Goal: Transaction & Acquisition: Obtain resource

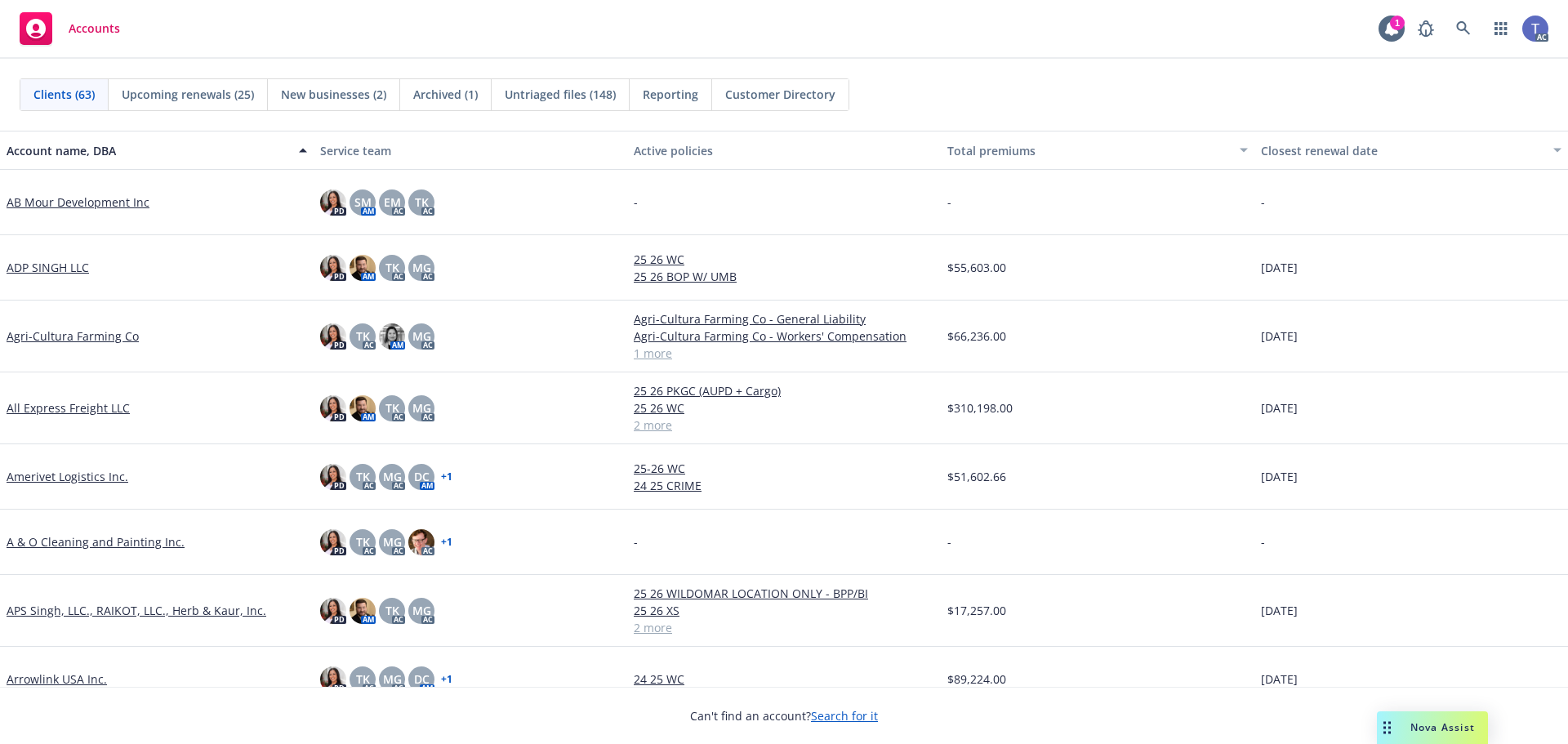
click at [860, 48] on div "Accounts 1 AC" at bounding box center [784, 29] width 1568 height 58
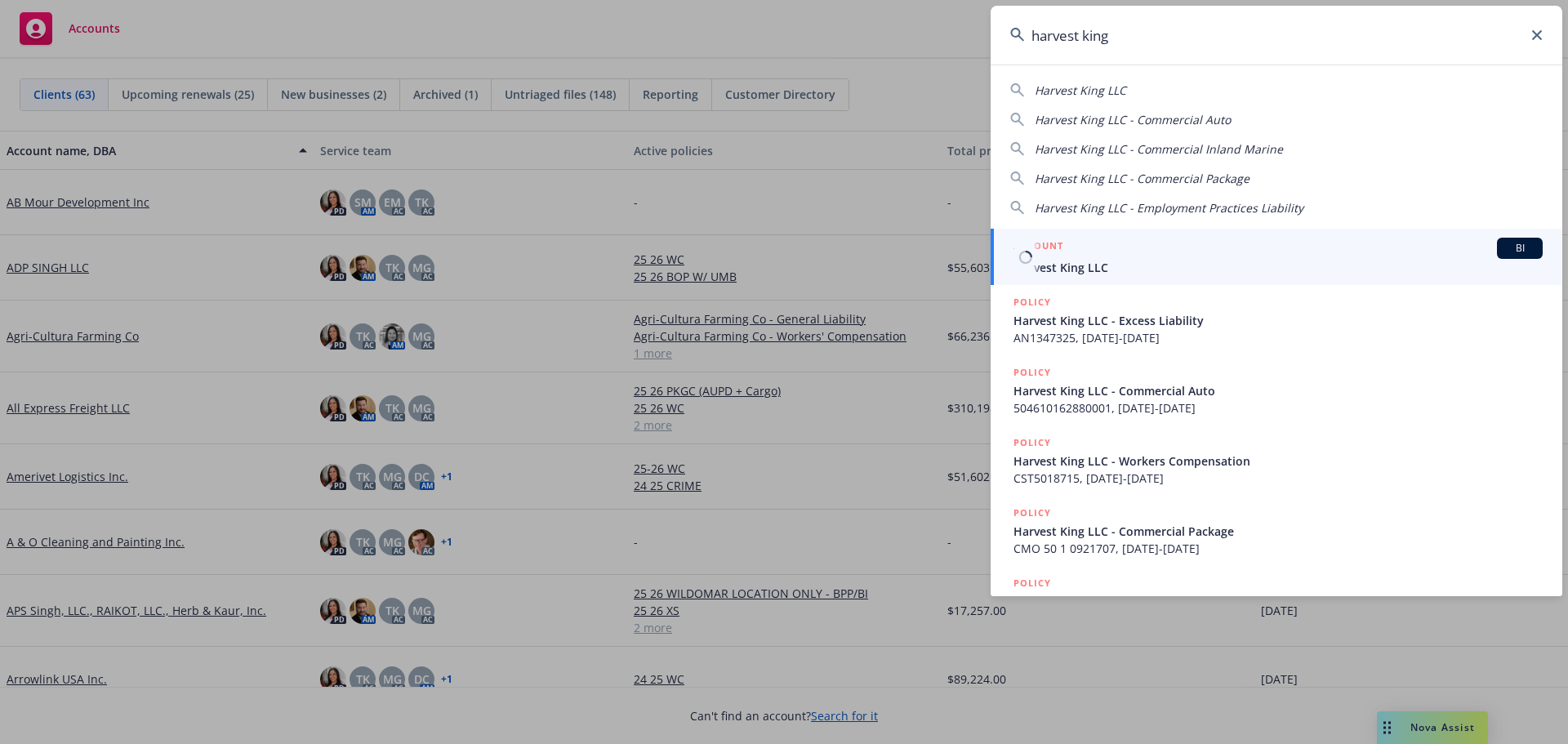
type input "harvest king"
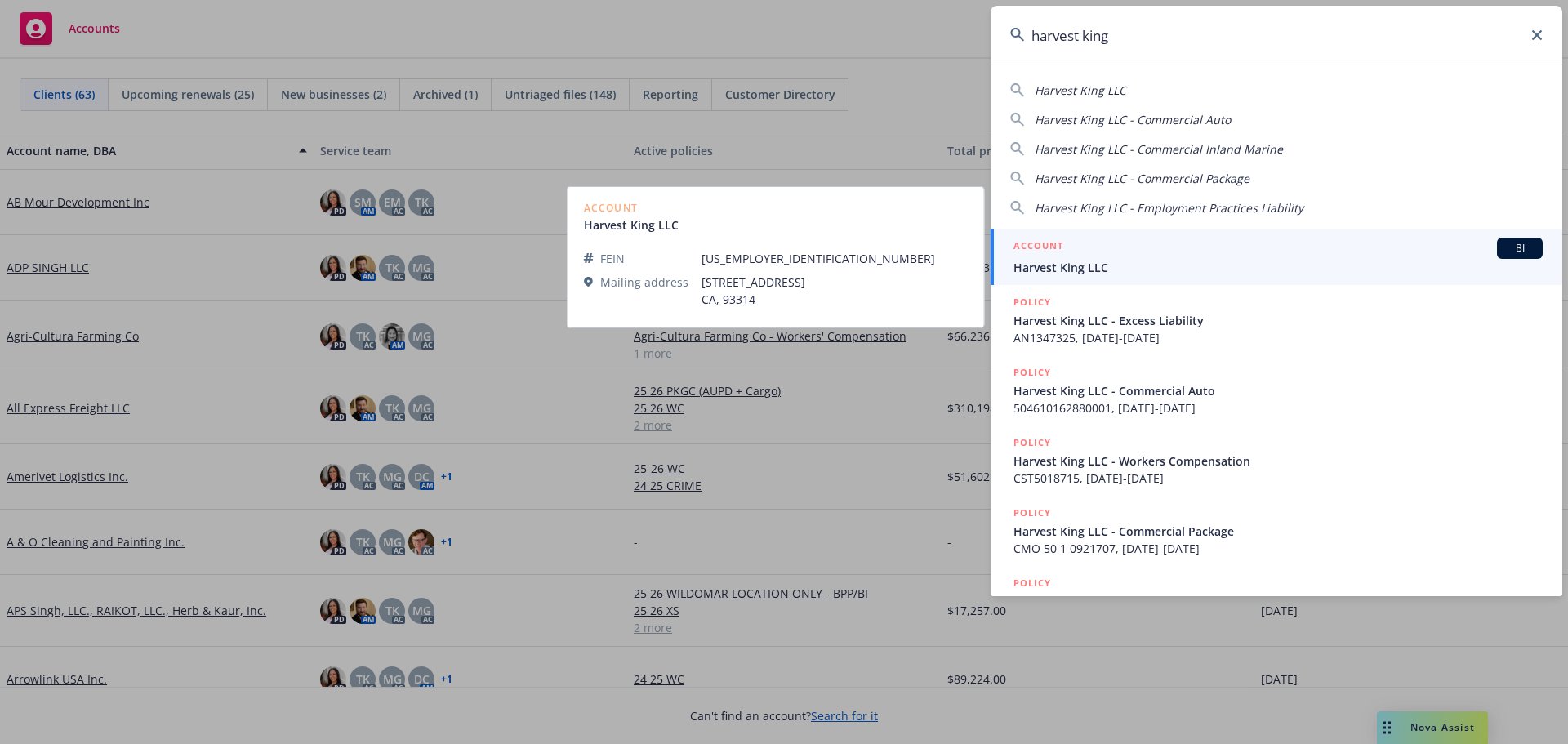
click at [1124, 262] on span "Harvest King LLC" at bounding box center [1278, 267] width 529 height 17
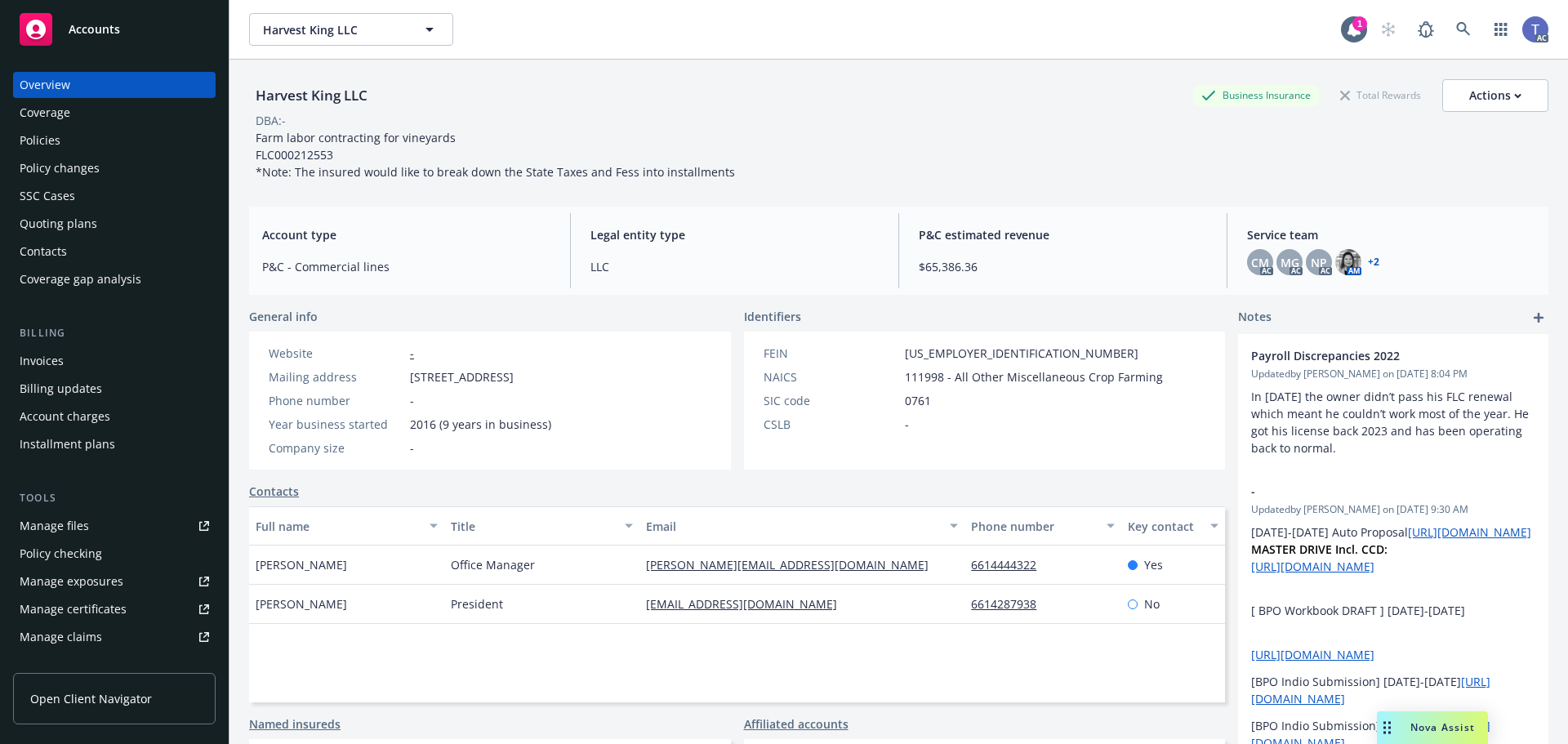
click at [48, 146] on div "Policies" at bounding box center [39, 140] width 41 height 26
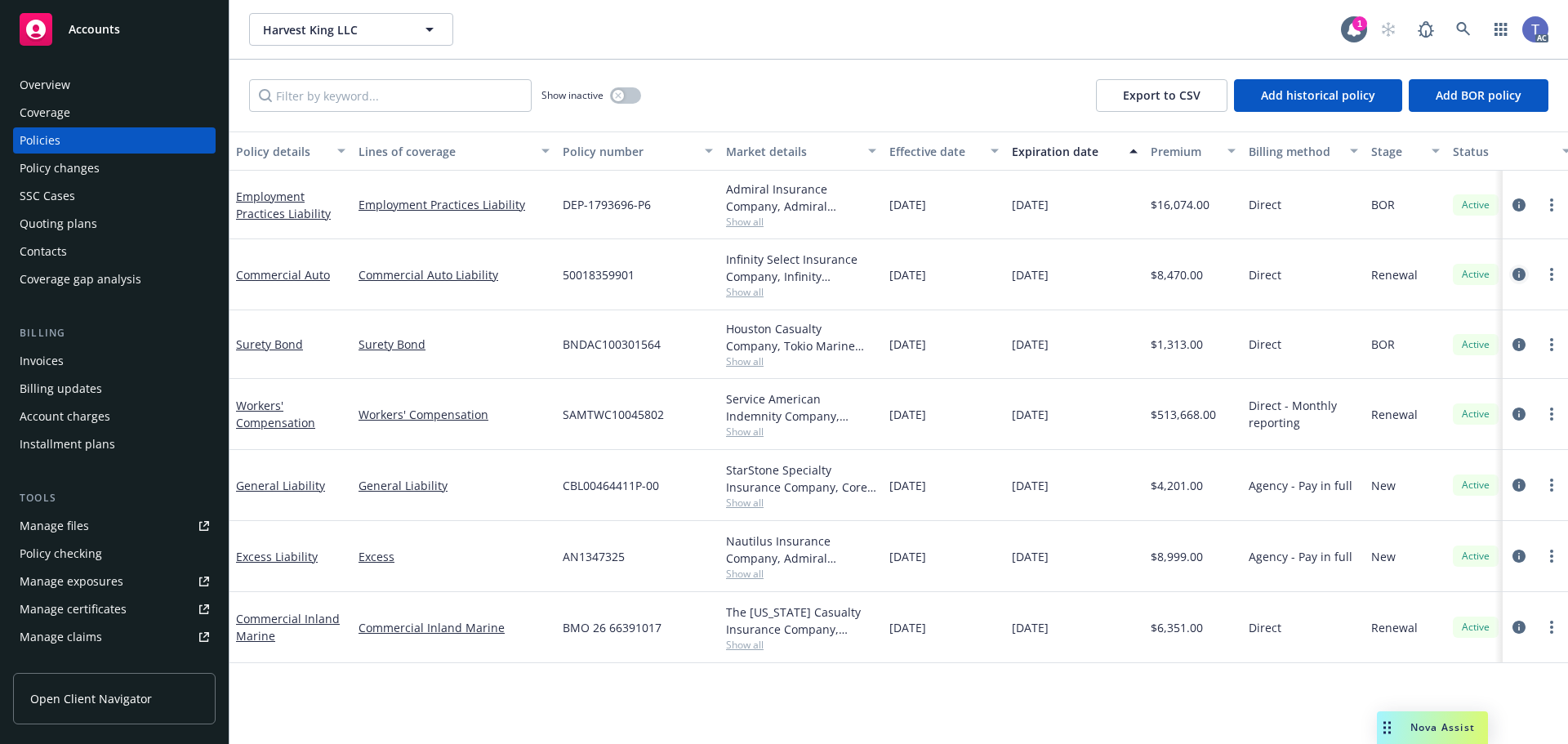
click at [1523, 277] on icon "circleInformation" at bounding box center [1519, 274] width 13 height 13
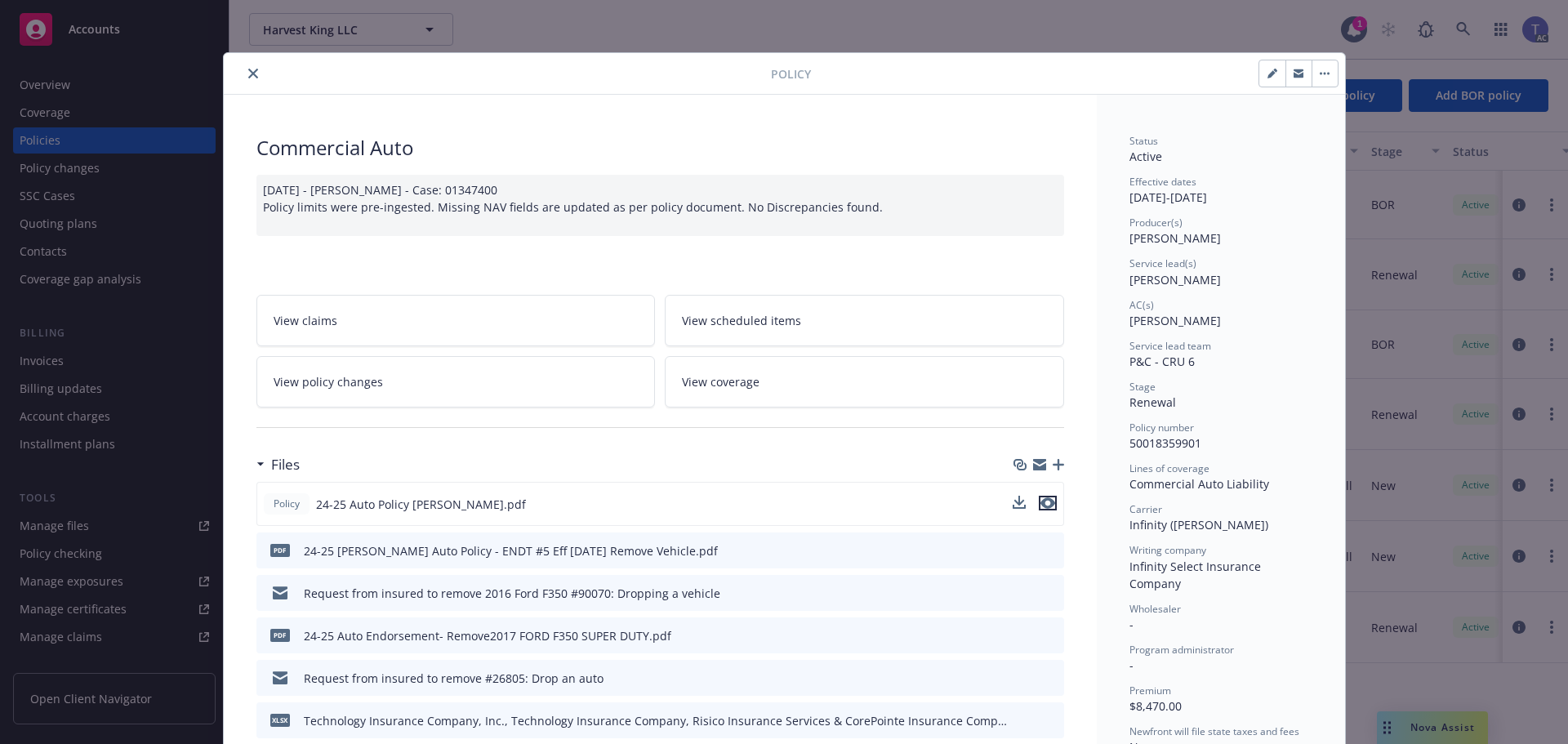
click at [1041, 502] on icon "preview file" at bounding box center [1047, 503] width 14 height 12
click at [244, 76] on button "close" at bounding box center [253, 73] width 19 height 19
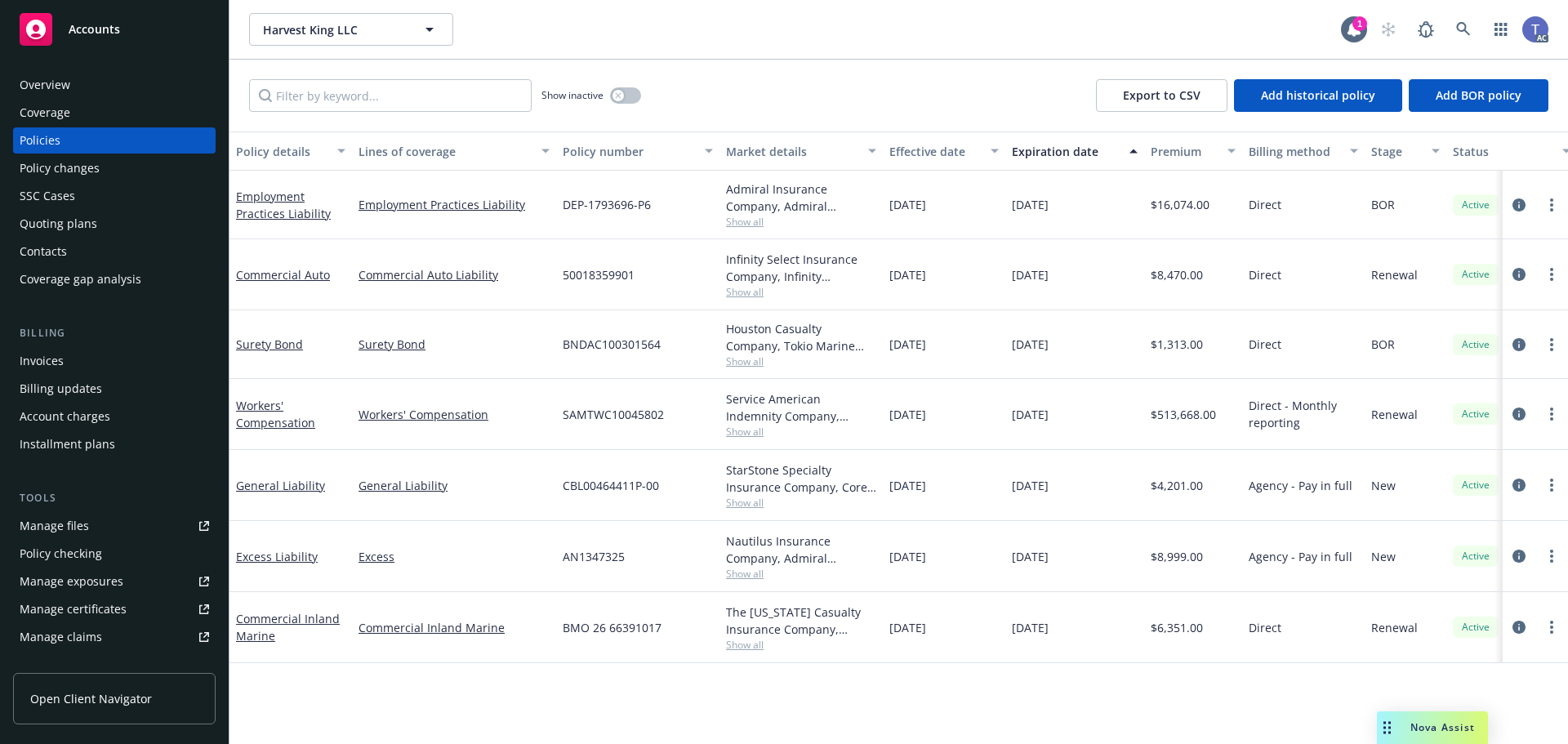
click at [82, 97] on div "Overview" at bounding box center [114, 84] width 190 height 26
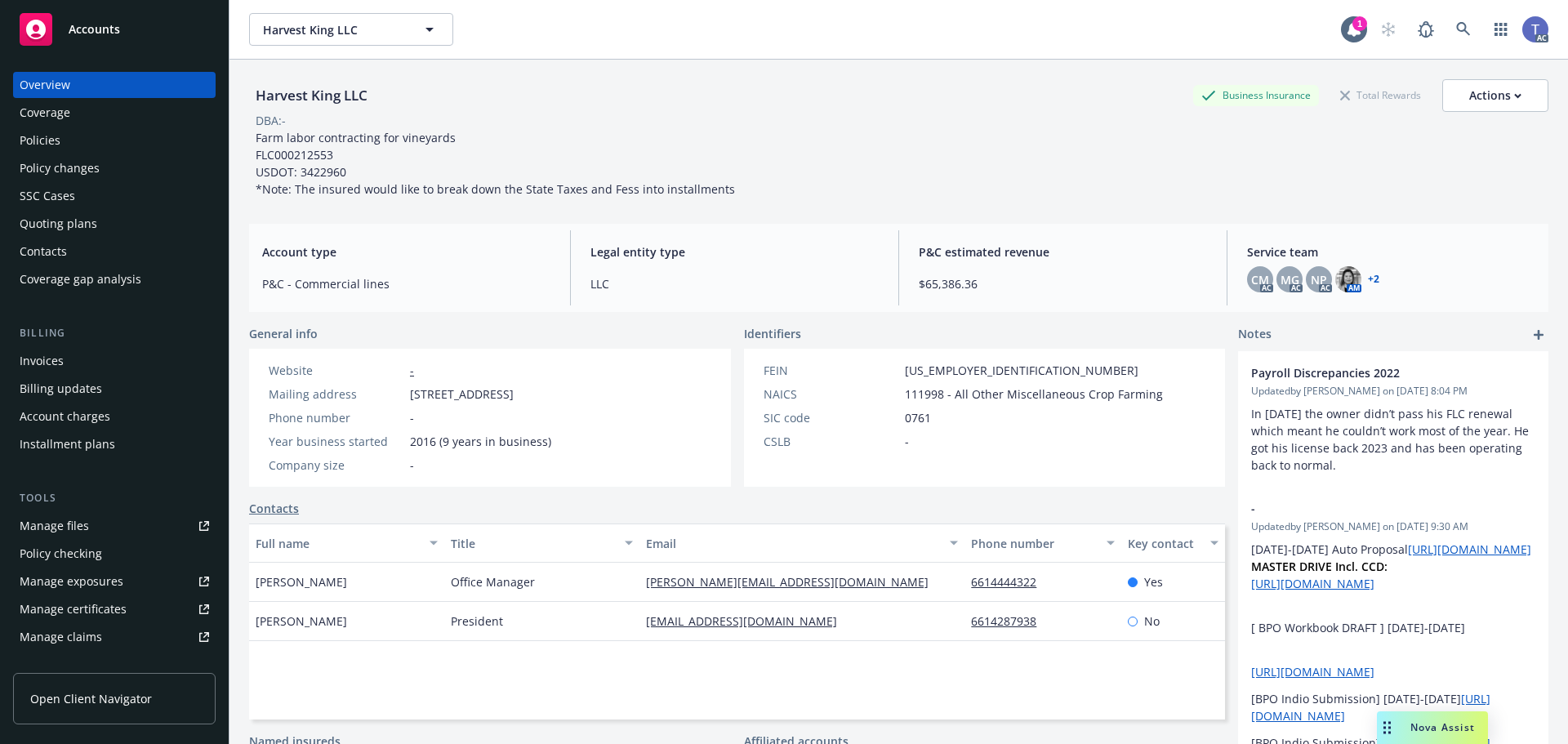
click at [325, 175] on span "Farm labor contracting for vineyards FLC000212553 USDOT: 3422960 *Note: The ins…" at bounding box center [496, 163] width 480 height 67
copy span "3422960"
click at [40, 140] on div "Policies" at bounding box center [39, 140] width 41 height 26
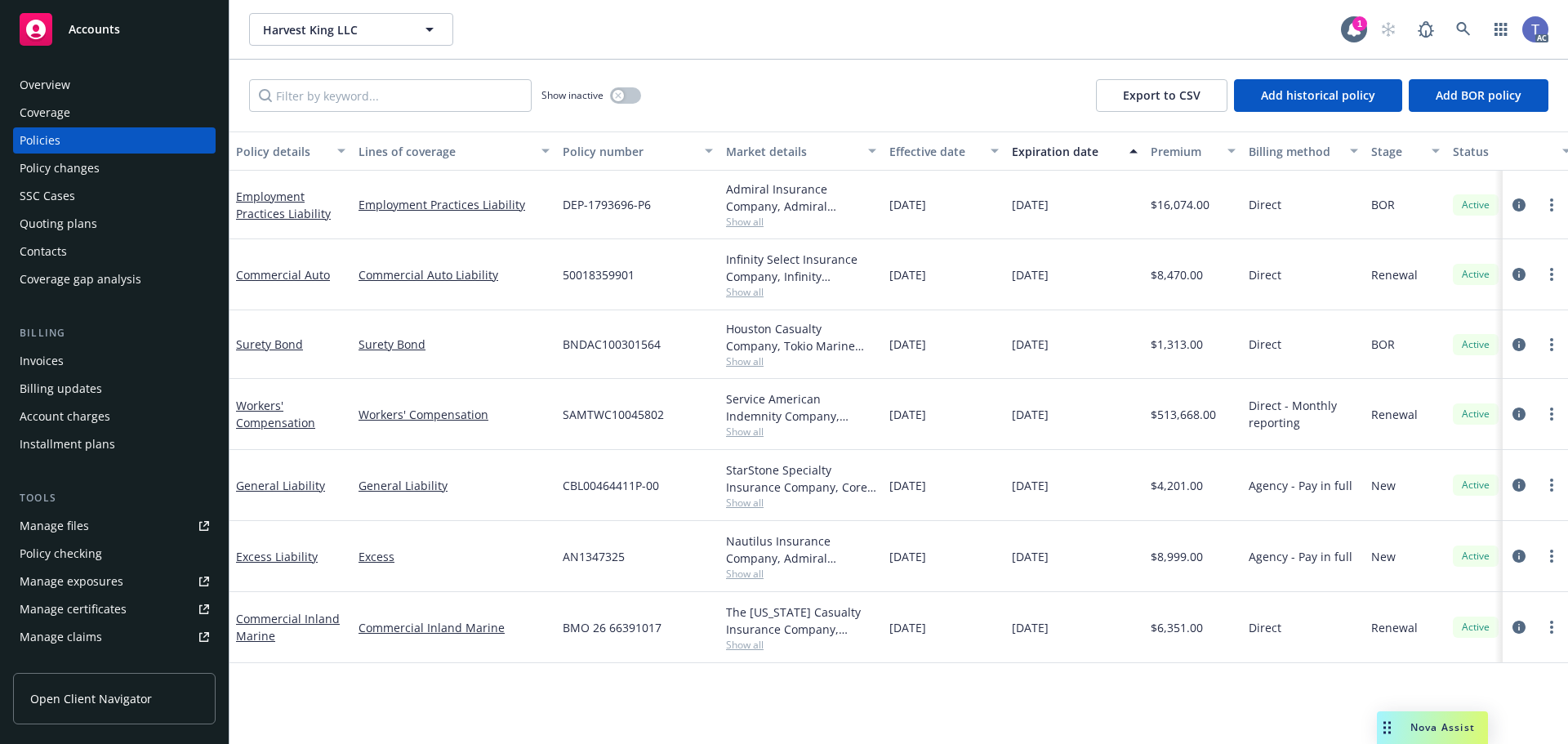
click at [724, 67] on div "Show inactive Export to CSV Add historical policy Add BOR policy" at bounding box center [899, 95] width 1339 height 72
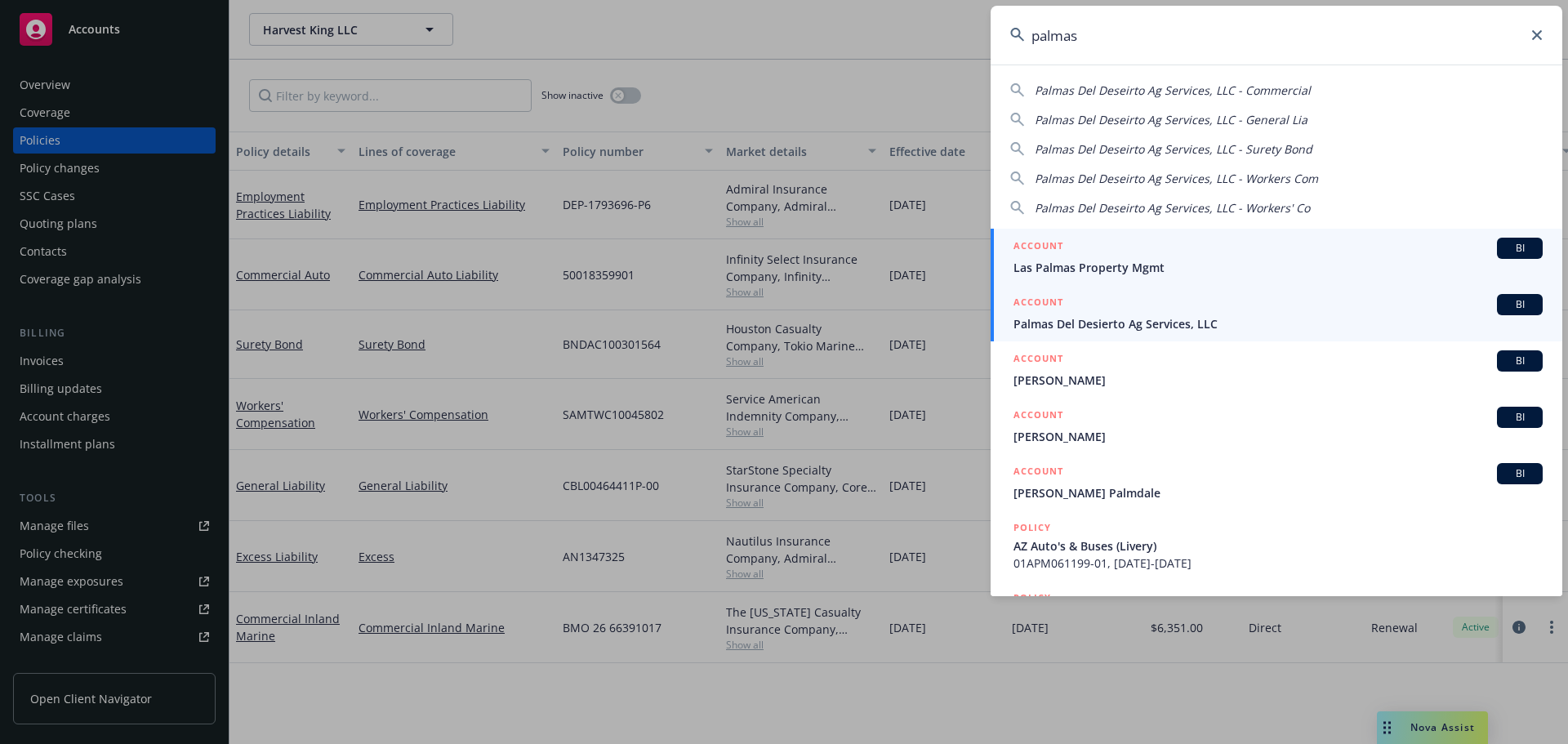
type input "palmas"
click at [1079, 331] on span "Palmas Del Desierto Ag Services, LLC" at bounding box center [1278, 324] width 529 height 17
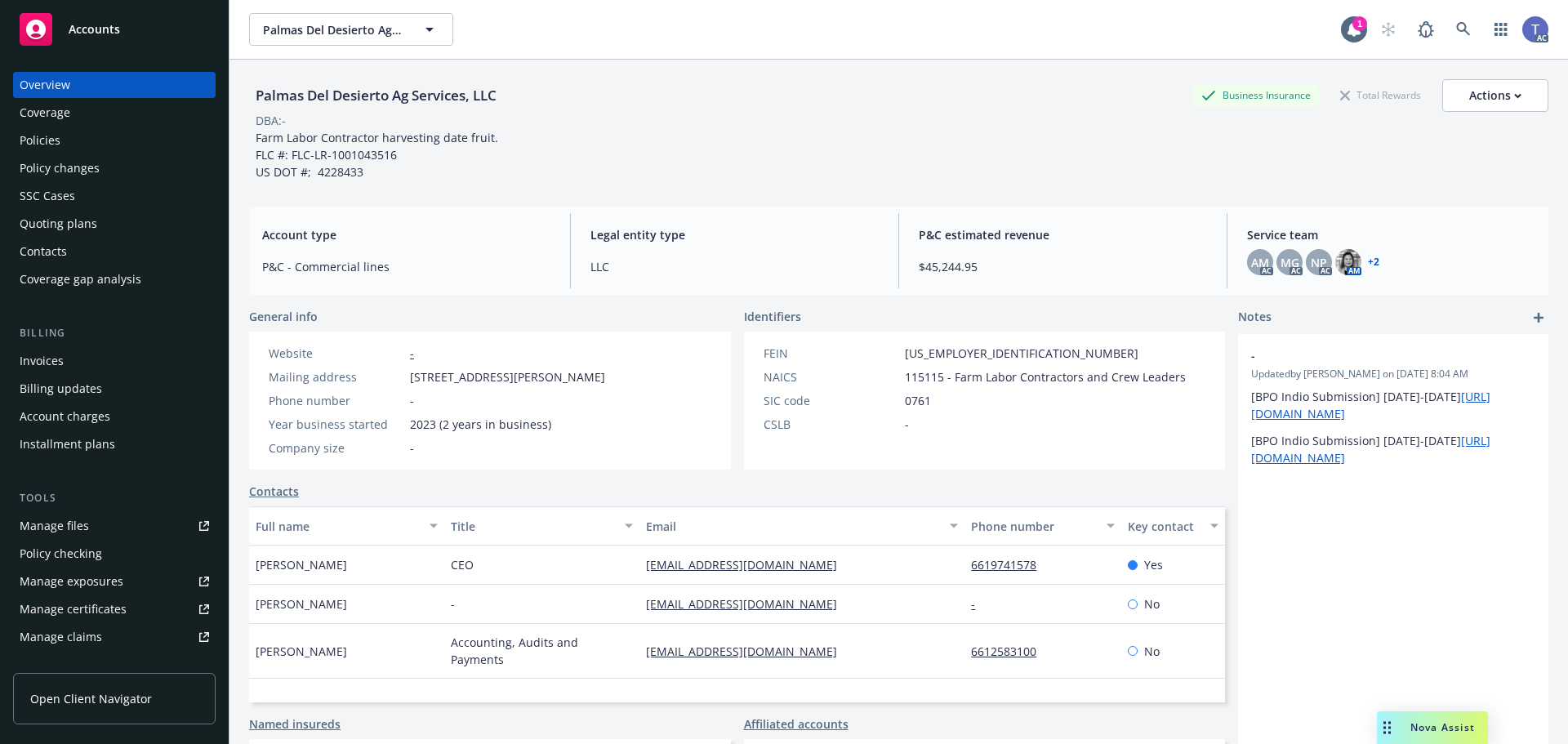
click at [32, 139] on div "Policies" at bounding box center [39, 140] width 41 height 26
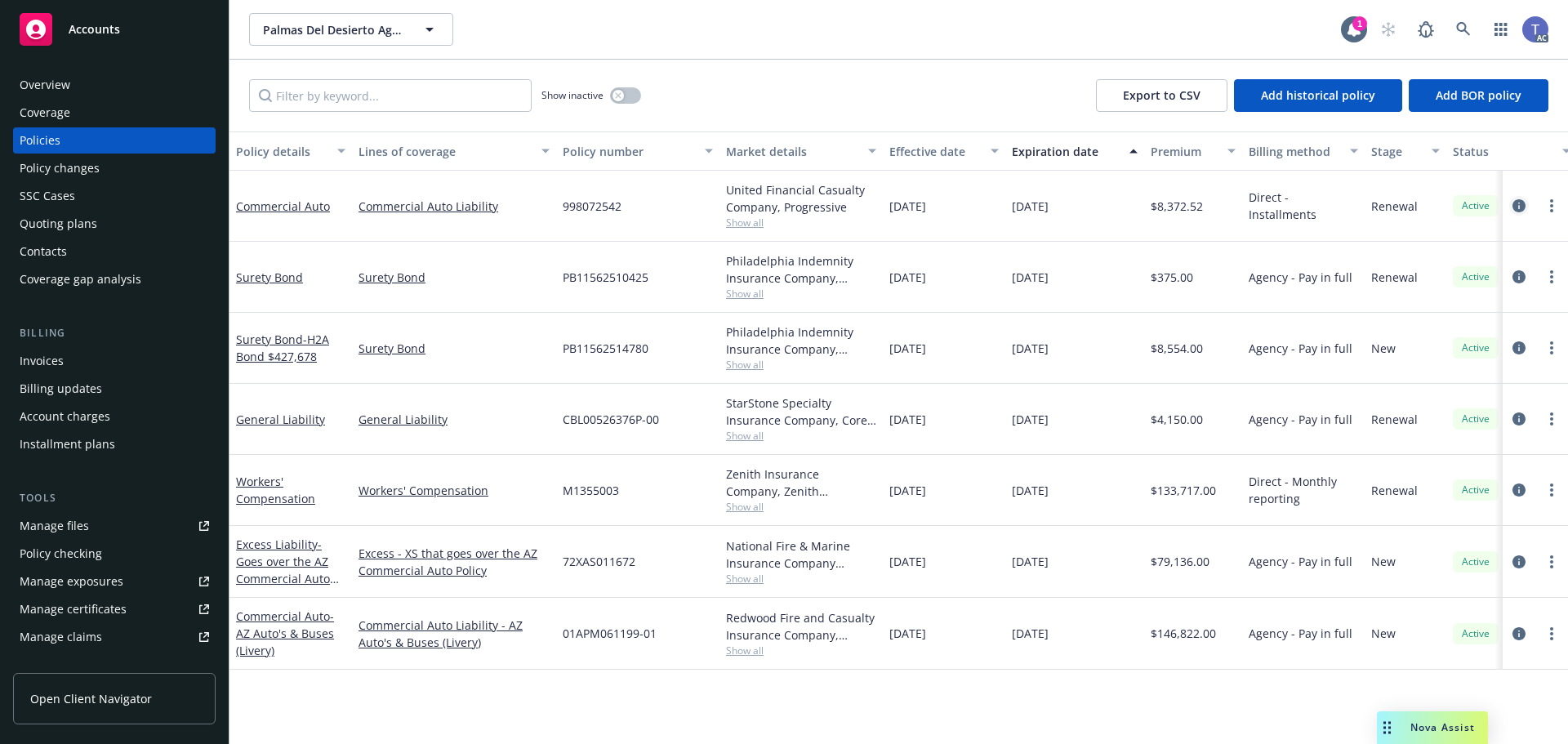
click at [1516, 199] on icon "circleInformation" at bounding box center [1519, 206] width 13 height 13
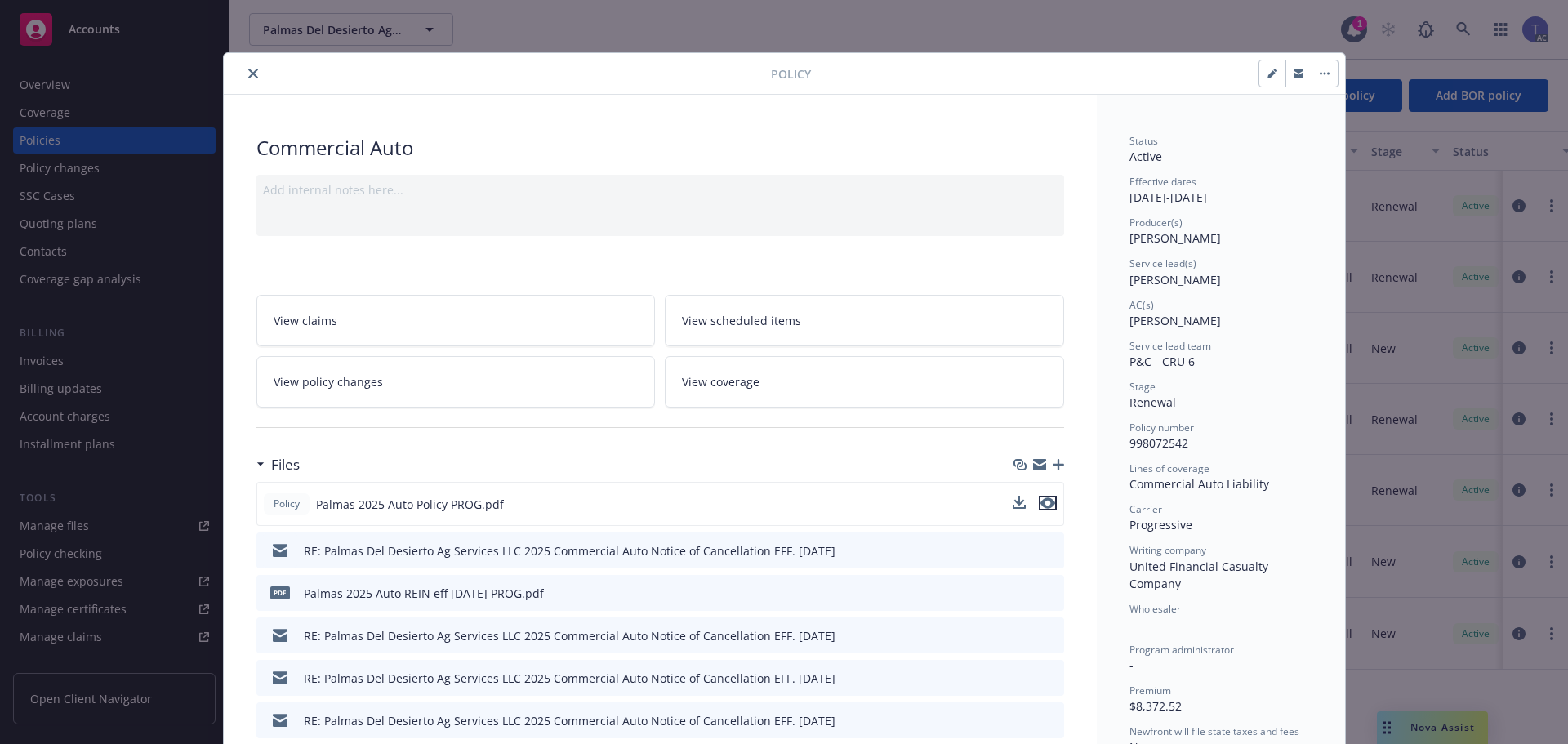
click at [1047, 503] on icon "preview file" at bounding box center [1047, 503] width 14 height 12
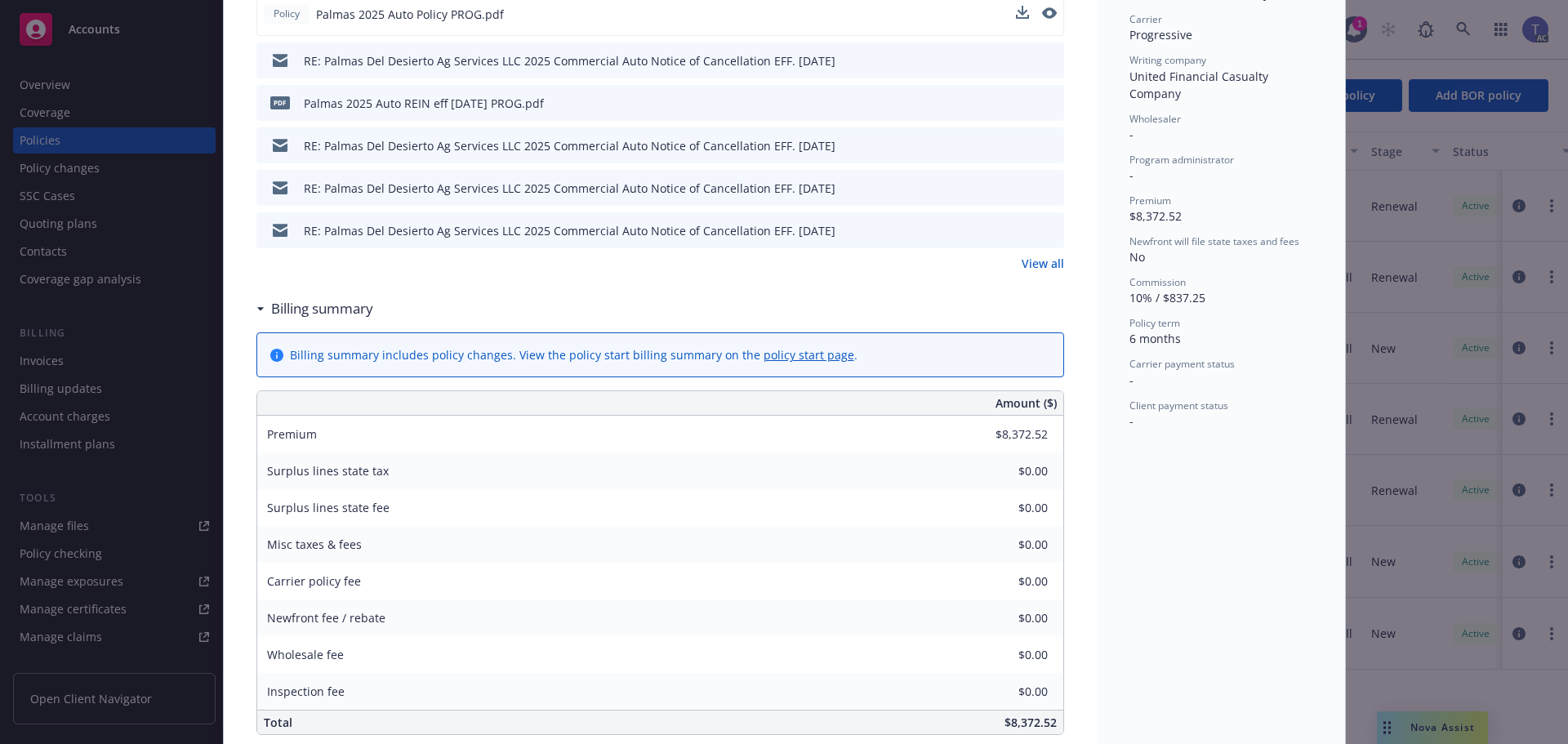
click at [1021, 257] on link "View all" at bounding box center [1042, 264] width 42 height 17
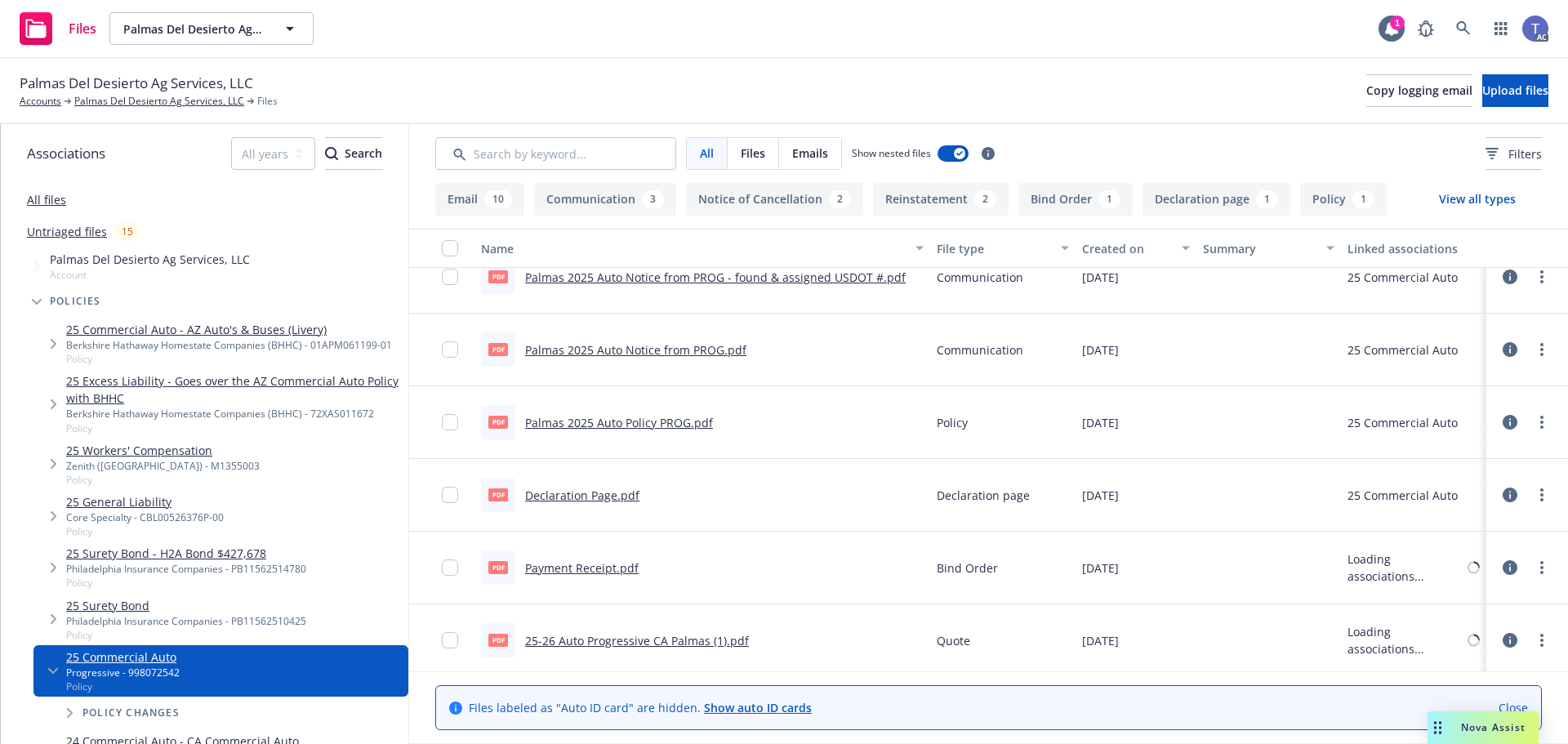
scroll to position [1111, 0]
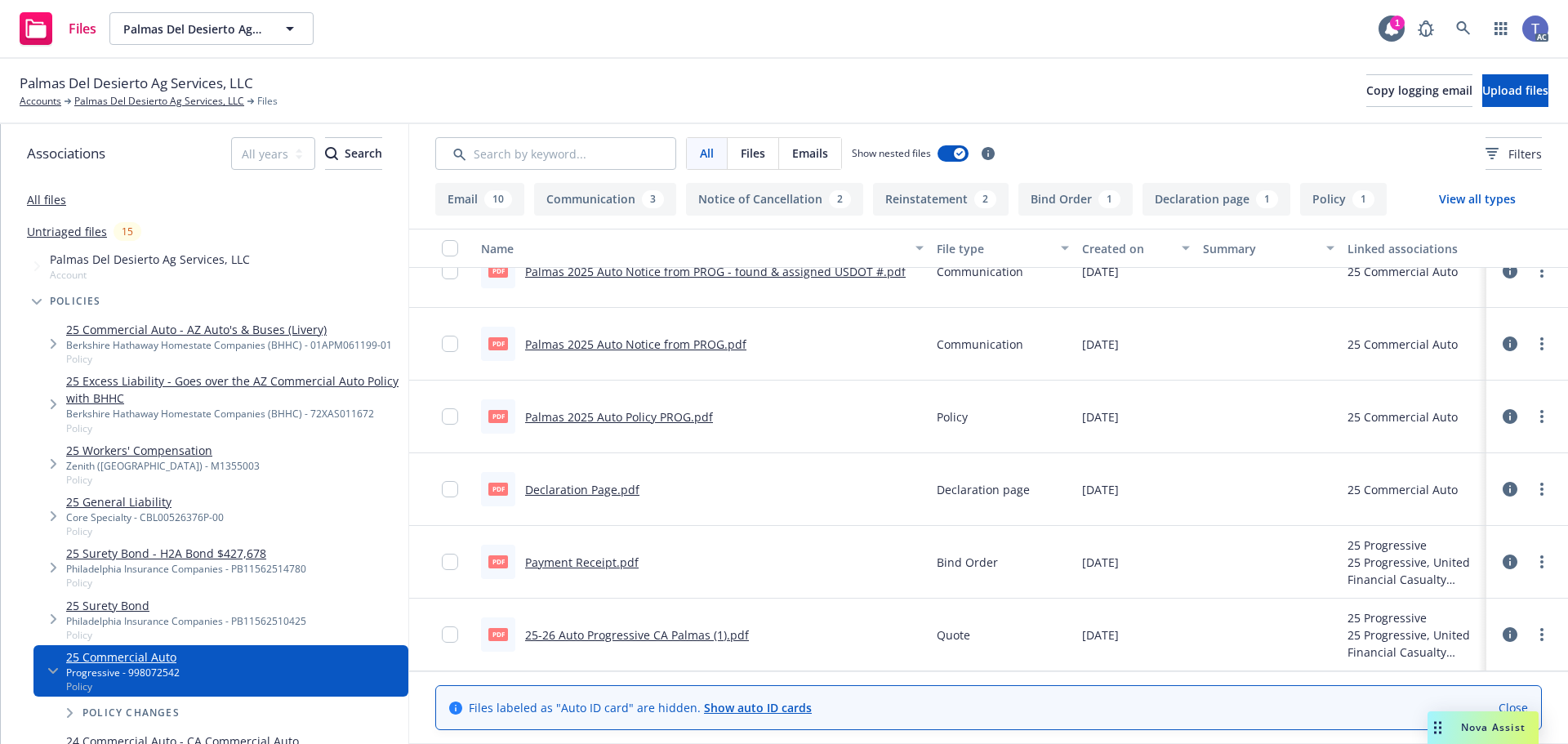
click at [739, 635] on link "25-26 Auto Progressive CA Palmas (1).pdf" at bounding box center [637, 635] width 223 height 15
click at [113, 102] on link "Palmas Del Desierto Ag Services, LLC" at bounding box center [158, 101] width 170 height 14
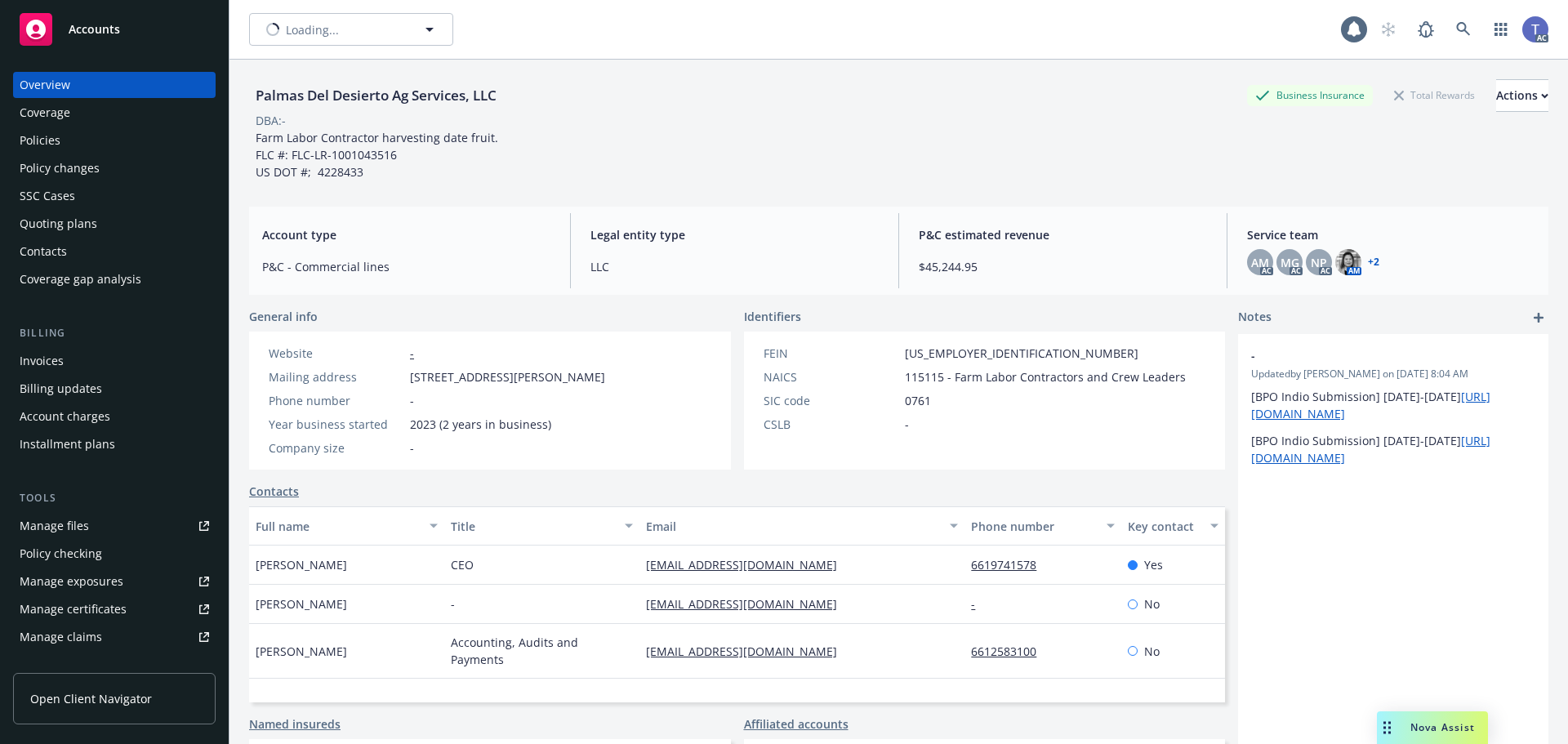
click at [691, 51] on div "Palmas Del Desierto Ag Services, LLC Loading... AC" at bounding box center [899, 29] width 1339 height 58
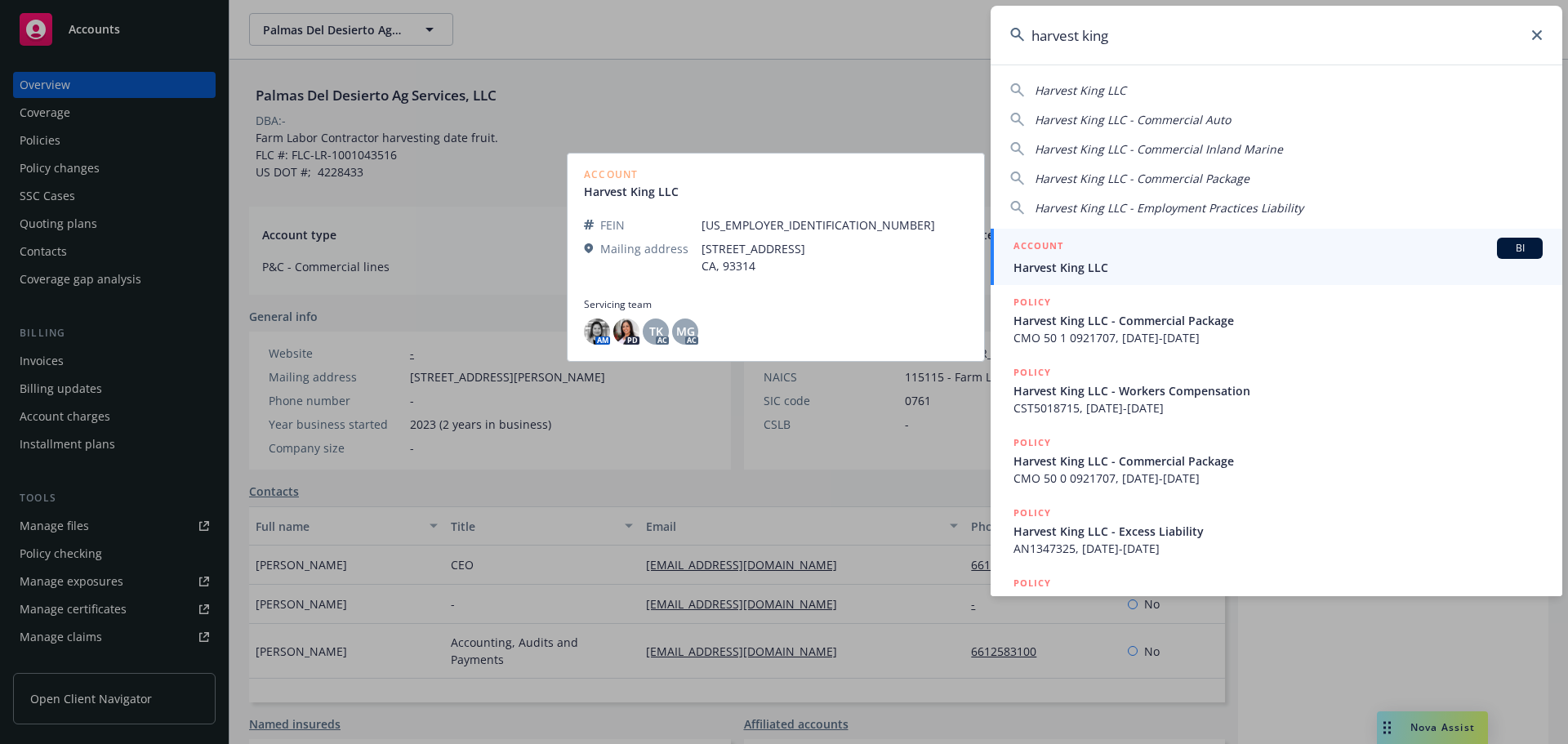
type input "harvest king"
click at [1099, 268] on span "Harvest King LLC" at bounding box center [1278, 267] width 529 height 17
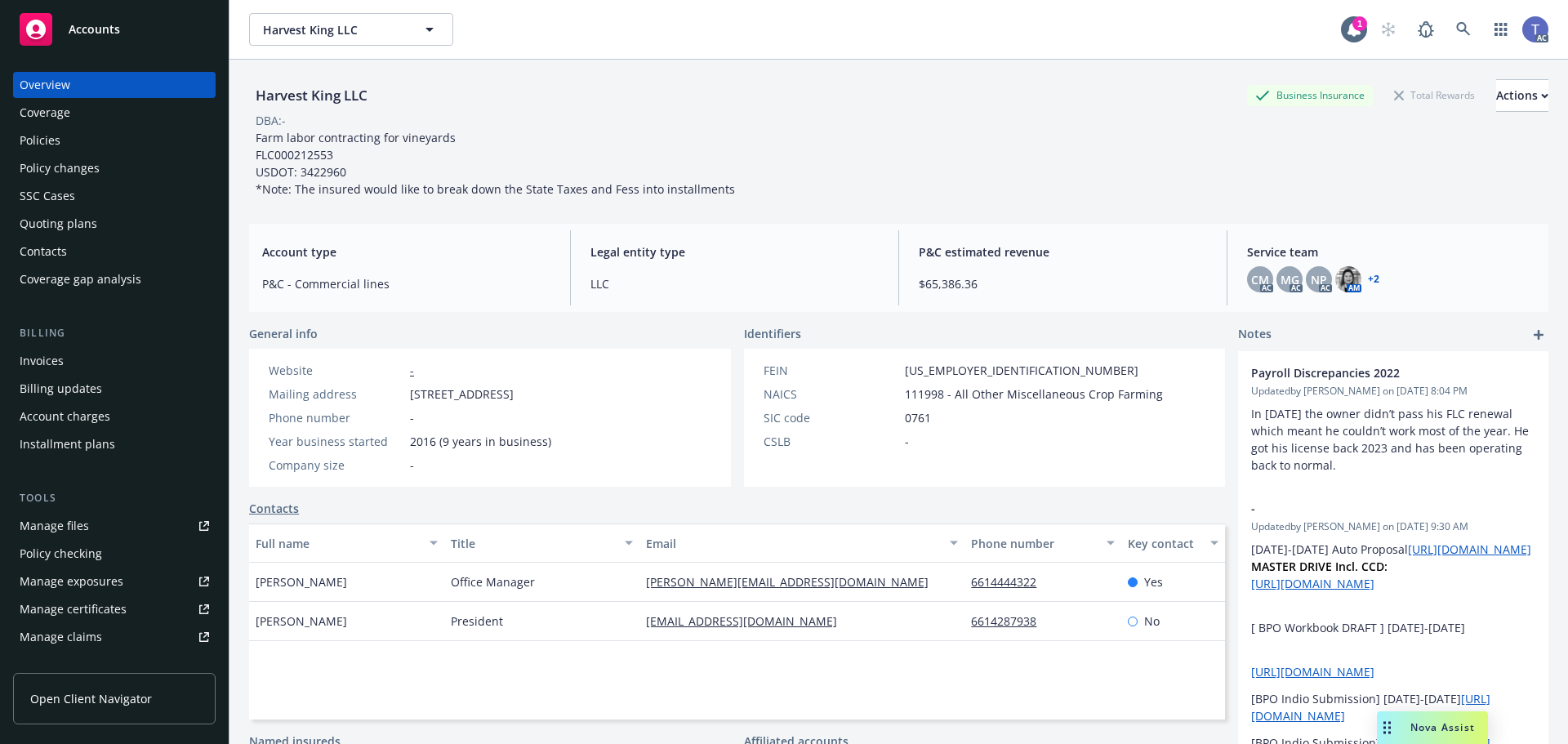
click at [69, 137] on div "Policies" at bounding box center [114, 140] width 190 height 26
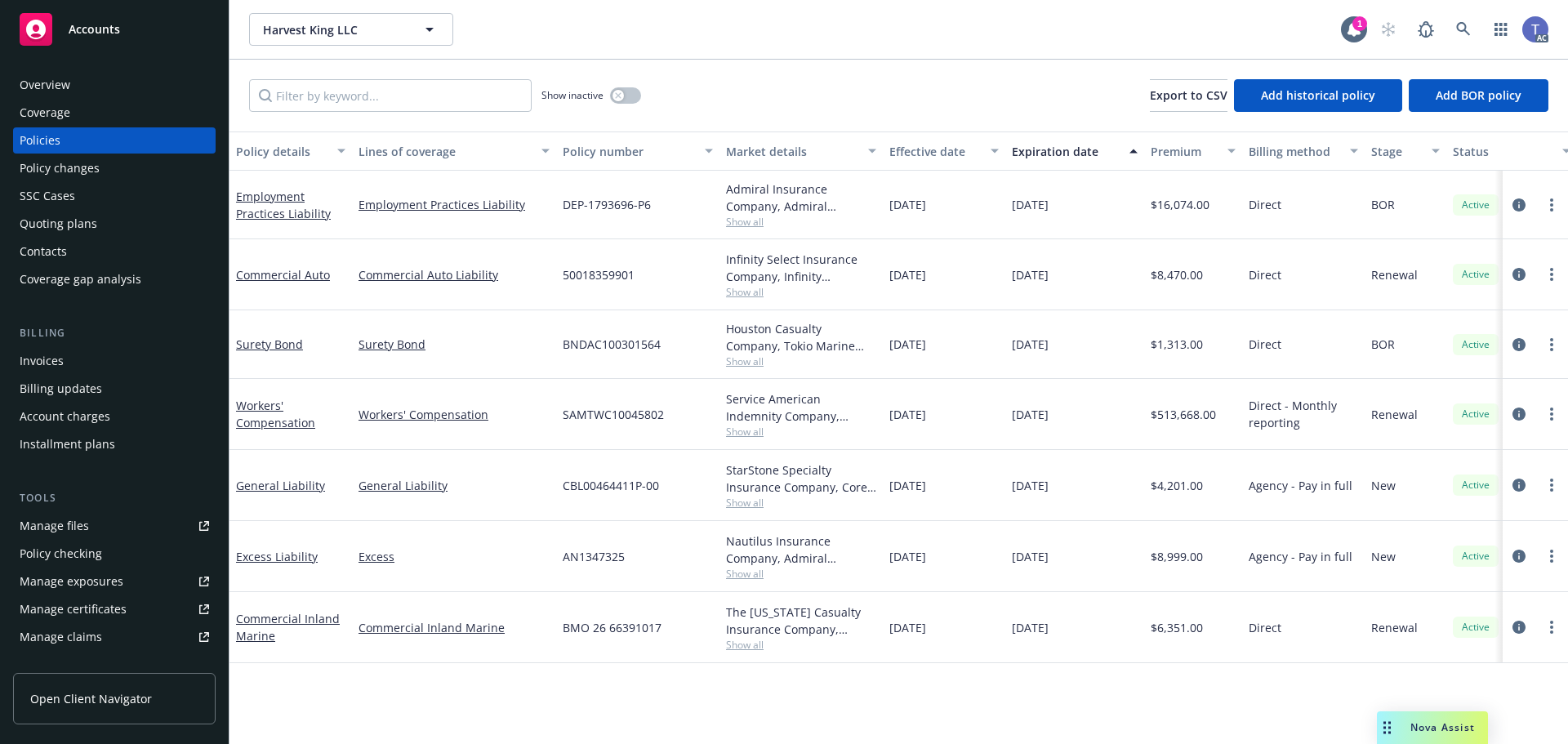
drag, startPoint x: 56, startPoint y: 89, endPoint x: 142, endPoint y: 89, distance: 86.0
click at [56, 89] on div "Overview" at bounding box center [44, 84] width 51 height 26
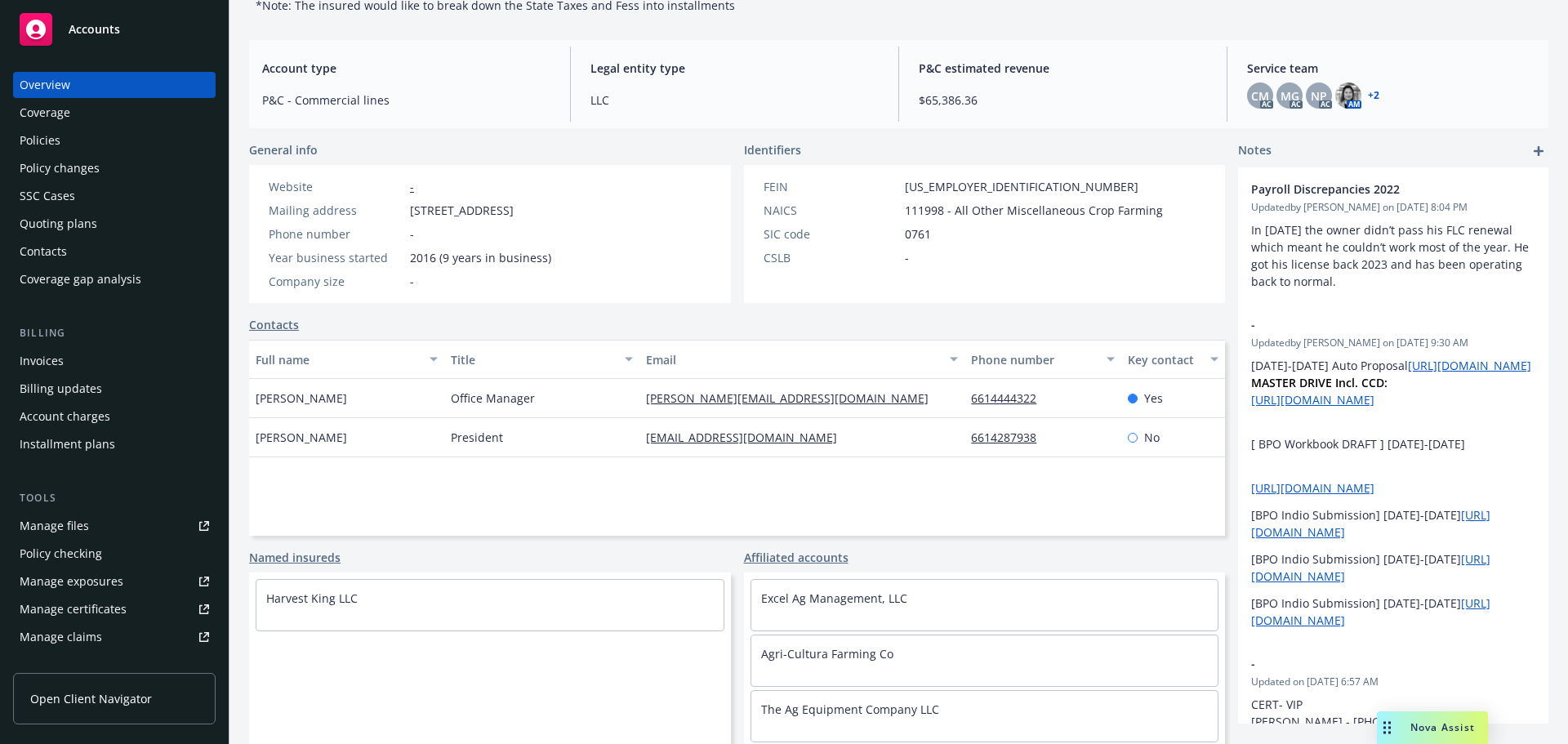
scroll to position [185, 0]
click at [78, 580] on div "Manage exposures" at bounding box center [71, 581] width 104 height 26
click at [107, 129] on div "Policies" at bounding box center [114, 140] width 190 height 26
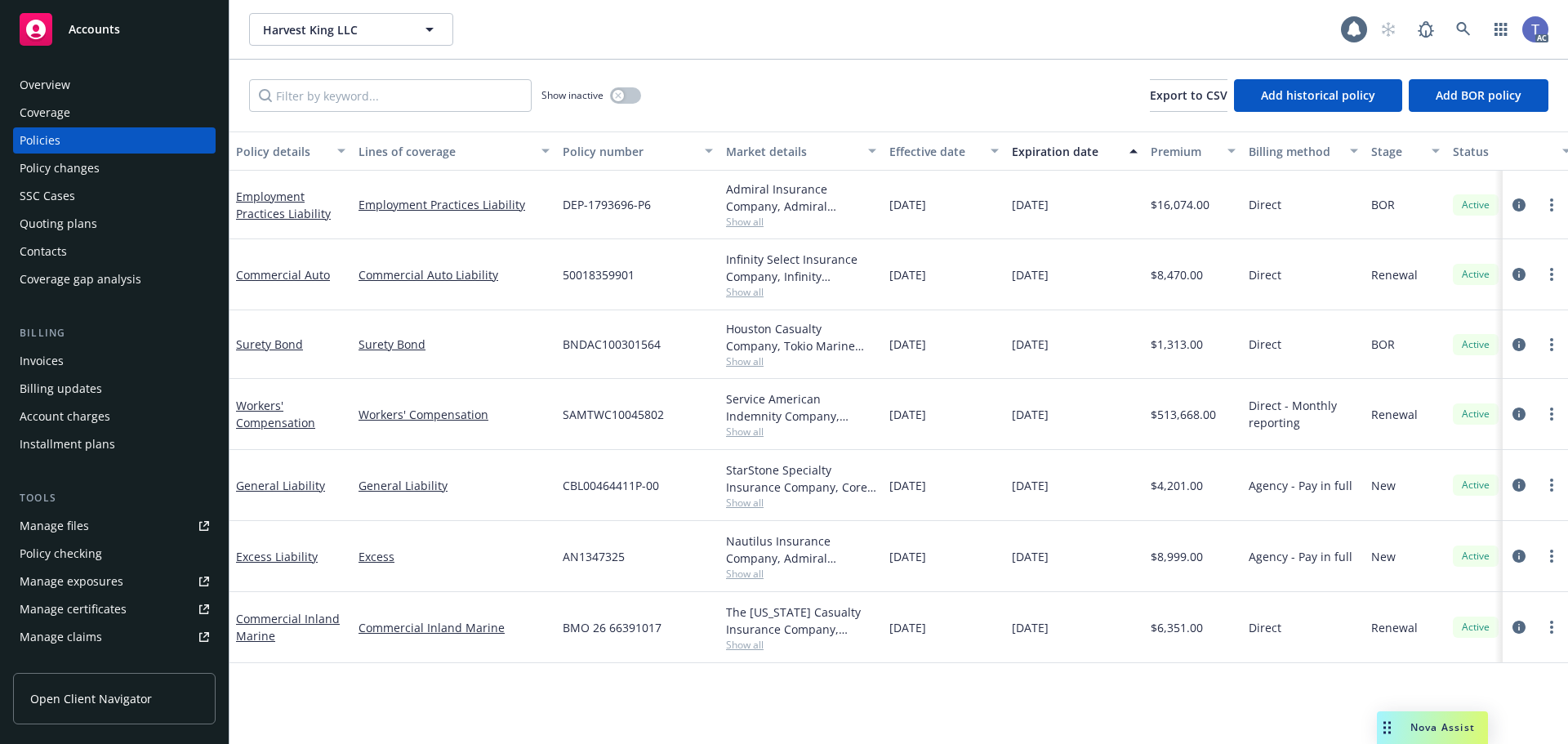
click at [586, 271] on span "50018359901" at bounding box center [598, 275] width 72 height 17
copy span "50018359901"
drag, startPoint x: 74, startPoint y: 215, endPoint x: 82, endPoint y: 213, distance: 8.2
click at [74, 215] on div "Quoting plans" at bounding box center [58, 223] width 78 height 26
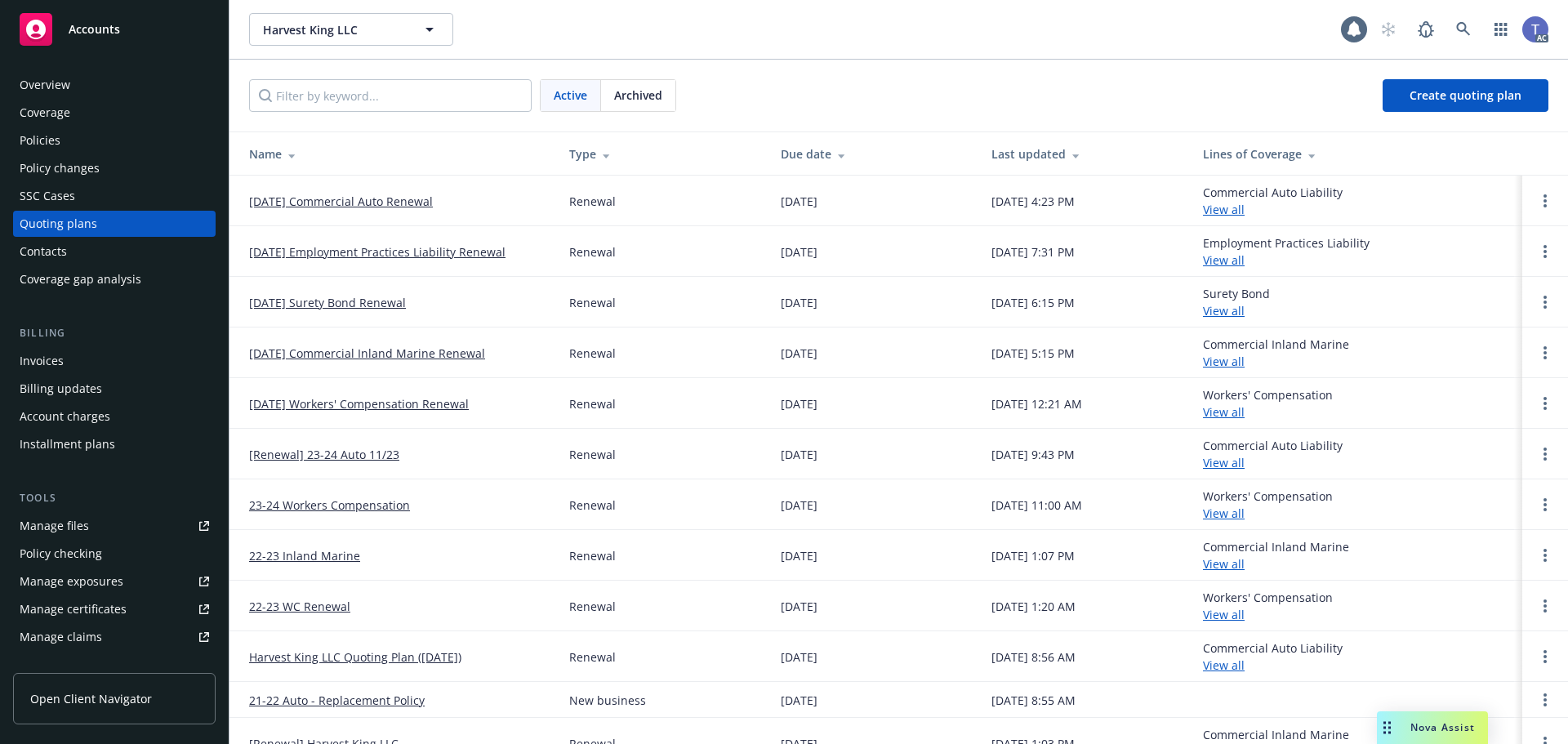
click at [406, 203] on link "11/23/25 Commercial Auto Renewal" at bounding box center [341, 201] width 184 height 17
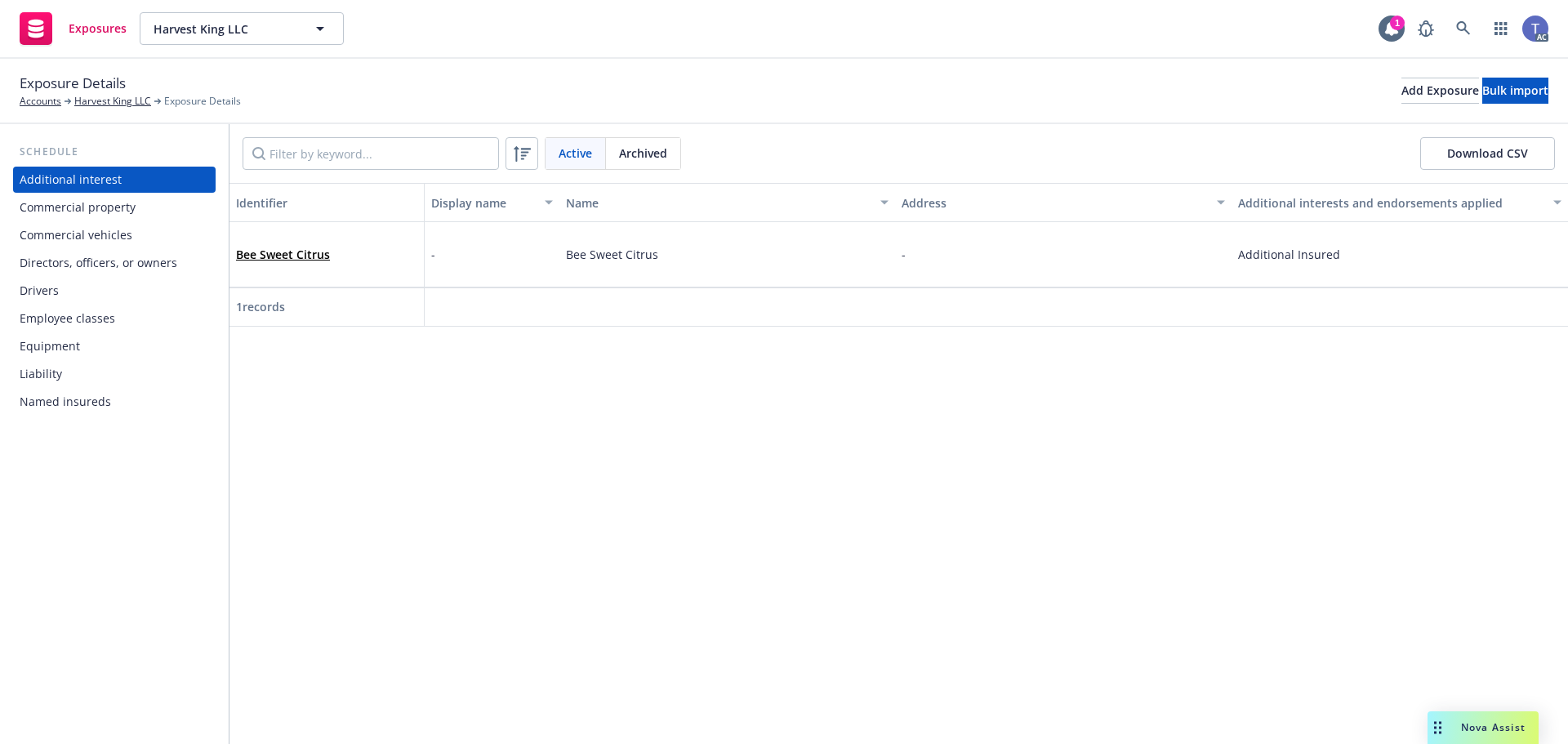
drag, startPoint x: 105, startPoint y: 258, endPoint x: 114, endPoint y: 256, distance: 9.2
click at [105, 258] on div "Directors, officers, or owners" at bounding box center [98, 263] width 157 height 26
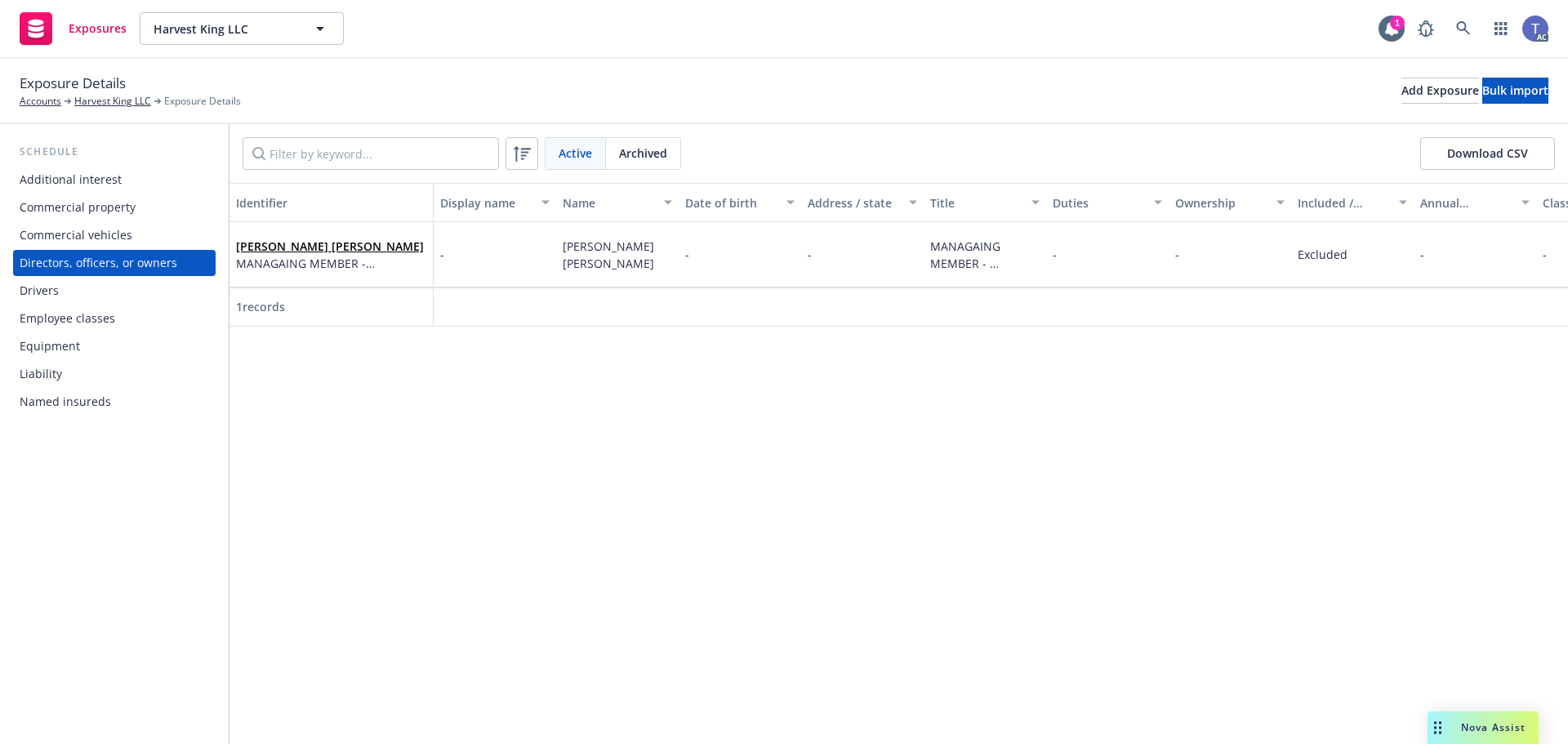
click at [57, 297] on div "Drivers" at bounding box center [38, 291] width 39 height 26
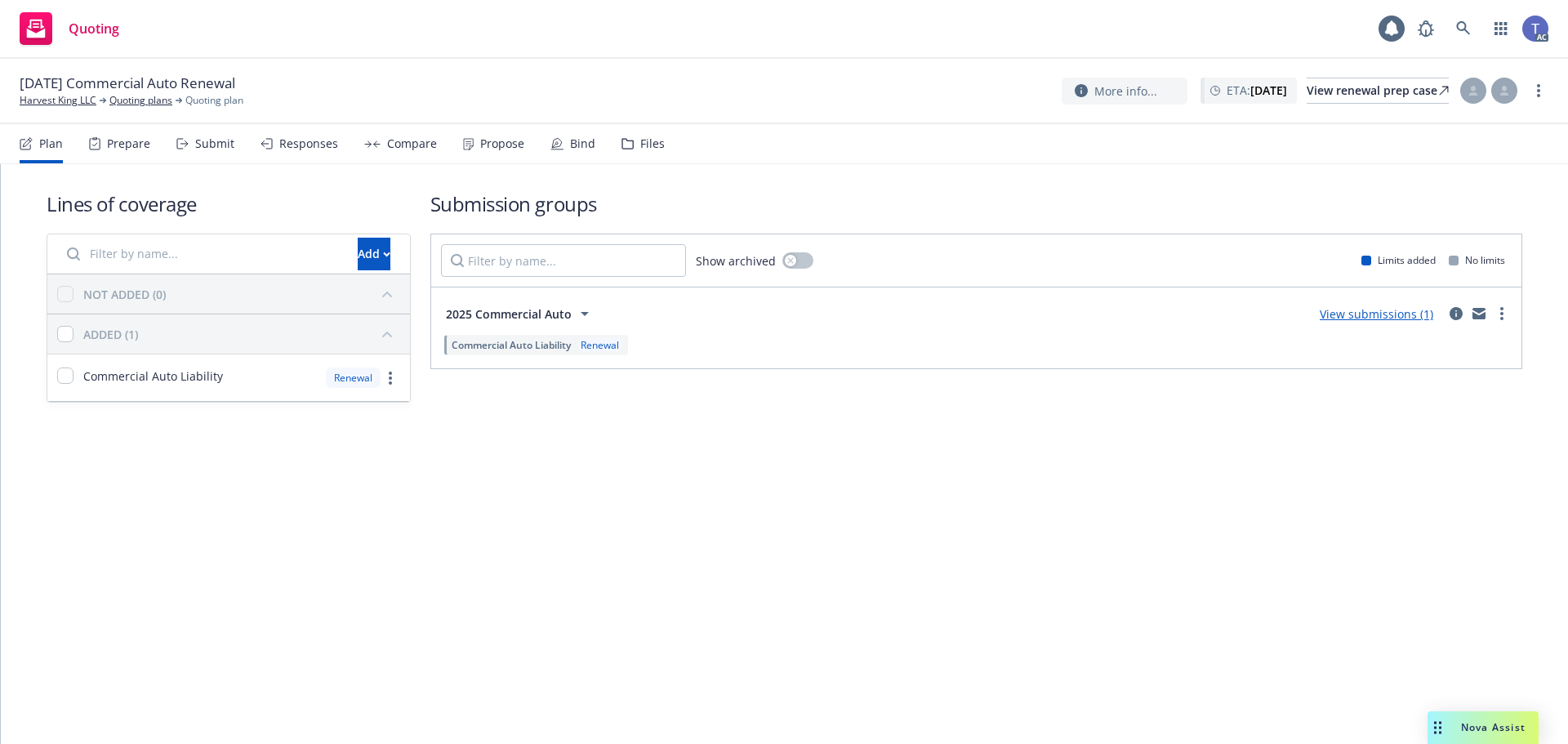
click at [663, 157] on nav "Plan Prepare Submit Responses Compare Propose Bind Files" at bounding box center [784, 143] width 1529 height 39
click at [647, 151] on div "Files" at bounding box center [653, 144] width 25 height 13
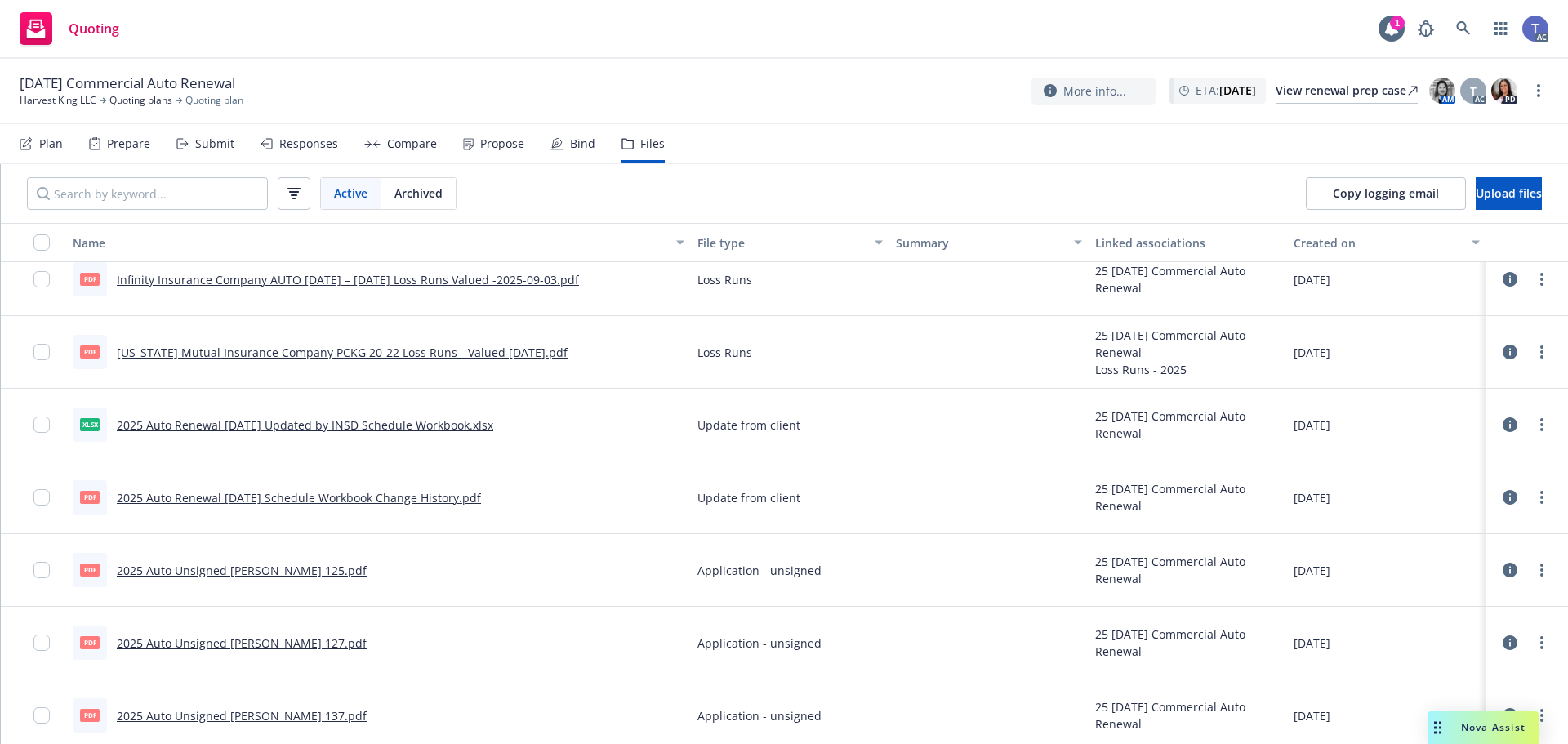
scroll to position [244, 0]
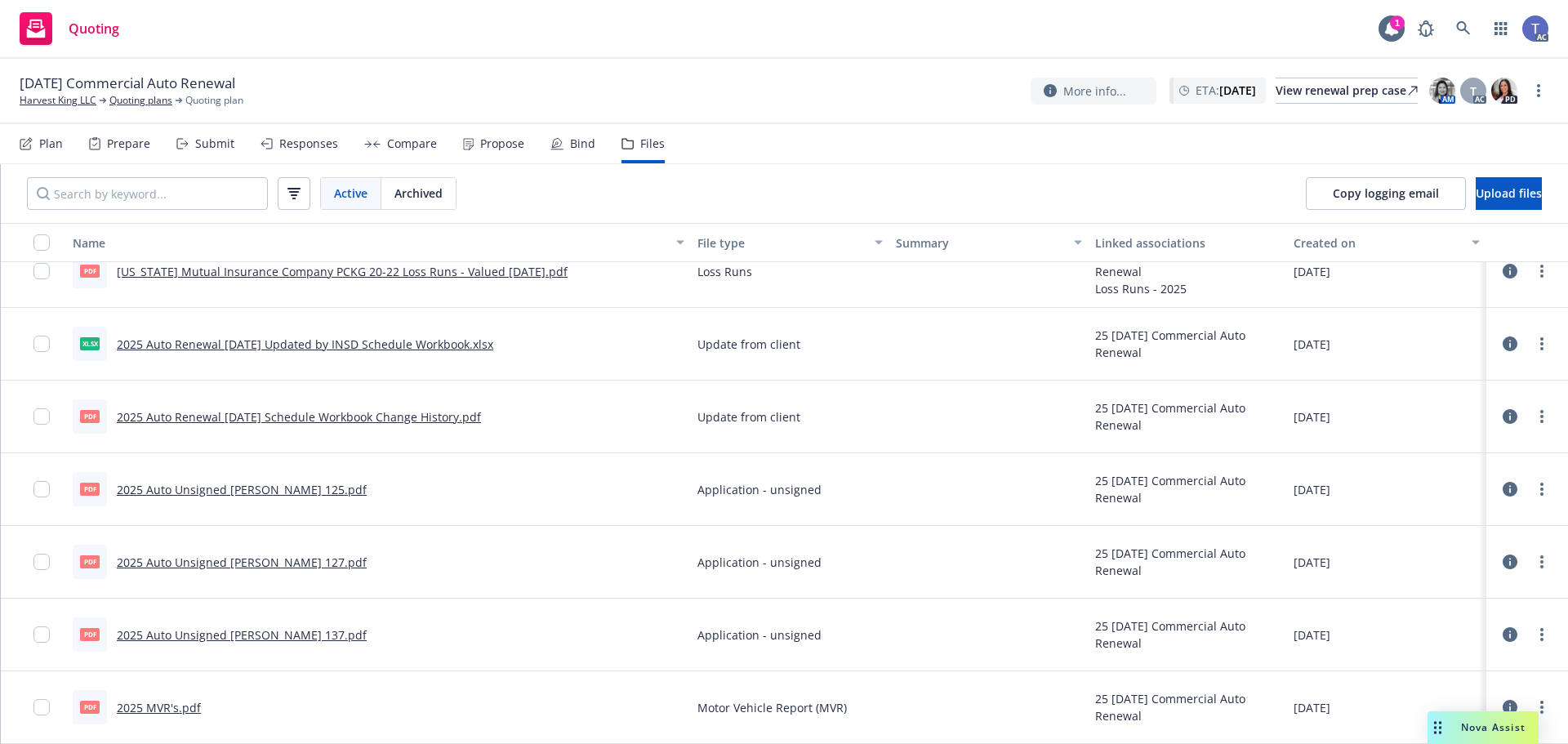
click at [161, 706] on link "2025 MVR's.pdf" at bounding box center [159, 708] width 84 height 15
drag, startPoint x: 67, startPoint y: 99, endPoint x: 94, endPoint y: 105, distance: 27.7
click at [67, 99] on link "Harvest King LLC" at bounding box center [58, 100] width 77 height 14
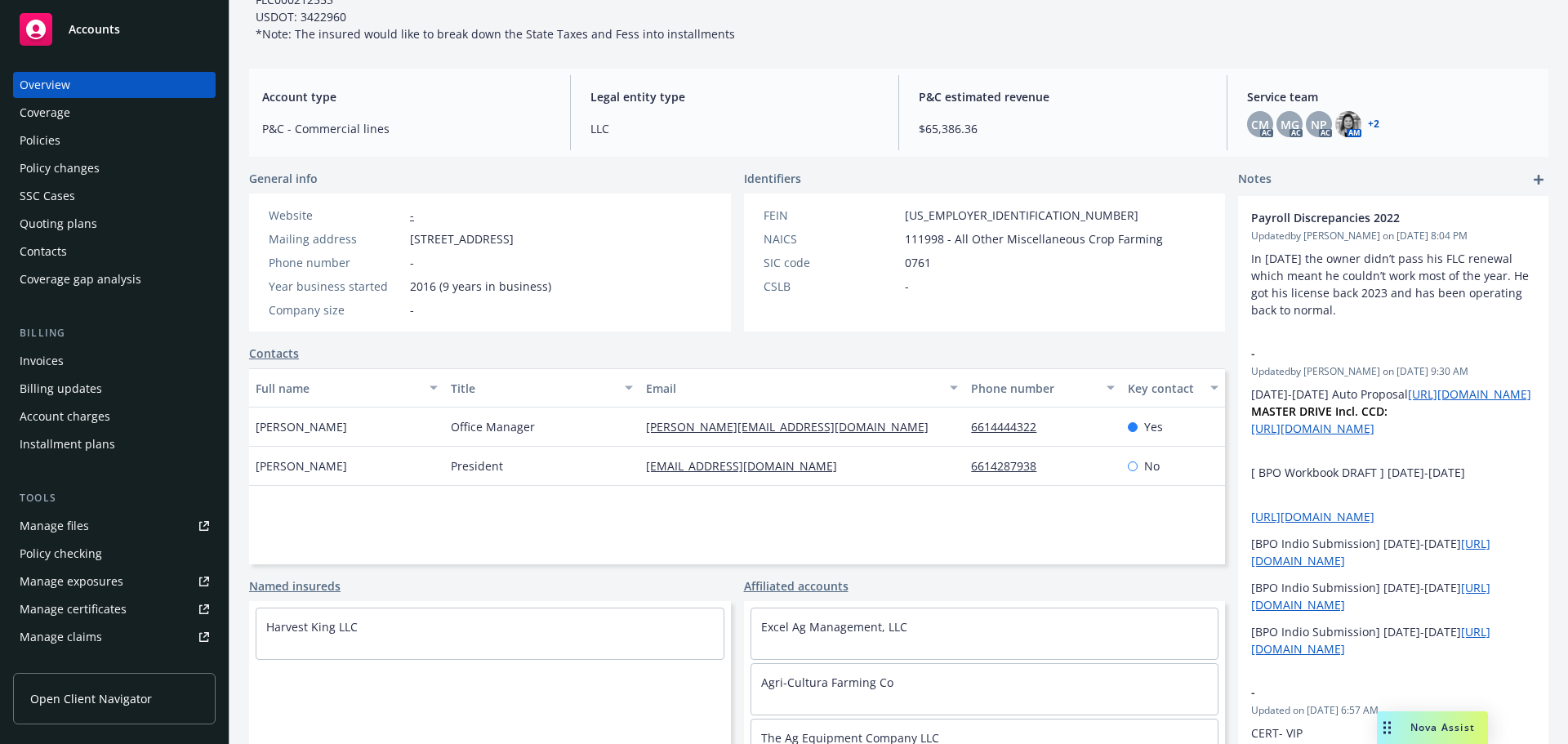
scroll to position [163, 0]
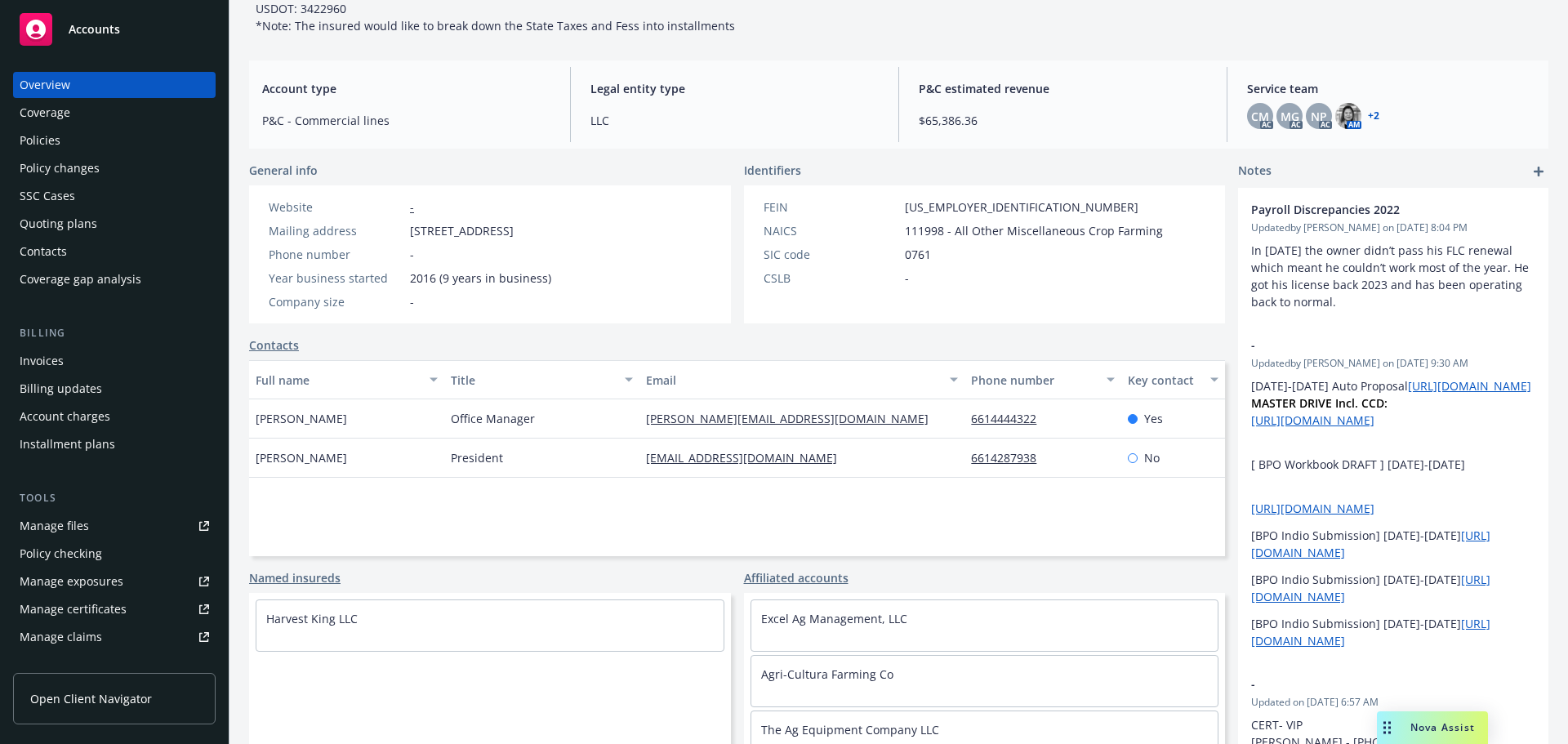
click at [94, 131] on div "Policies" at bounding box center [114, 140] width 190 height 26
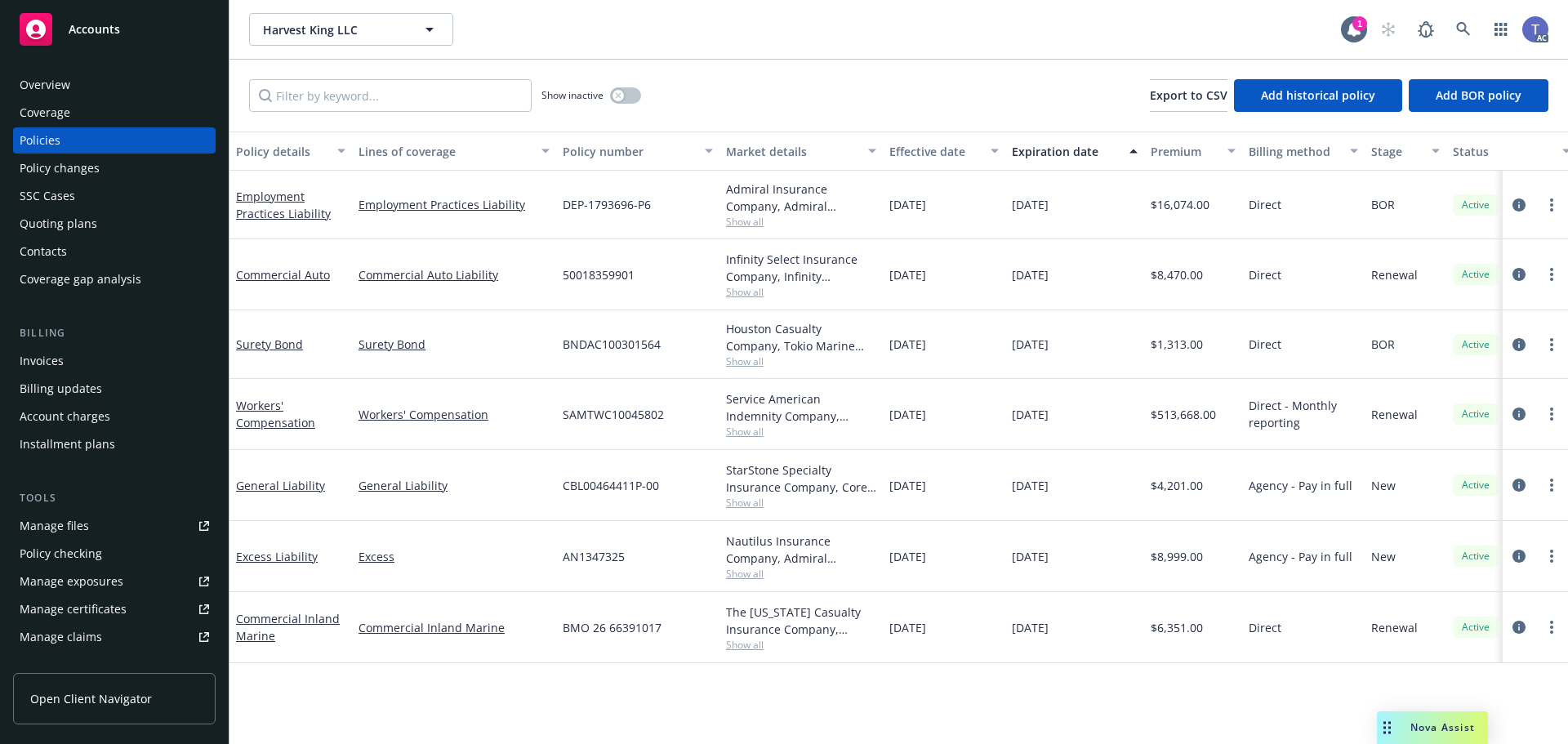
click at [91, 84] on div "Overview" at bounding box center [114, 84] width 190 height 26
